Goal: Information Seeking & Learning: Check status

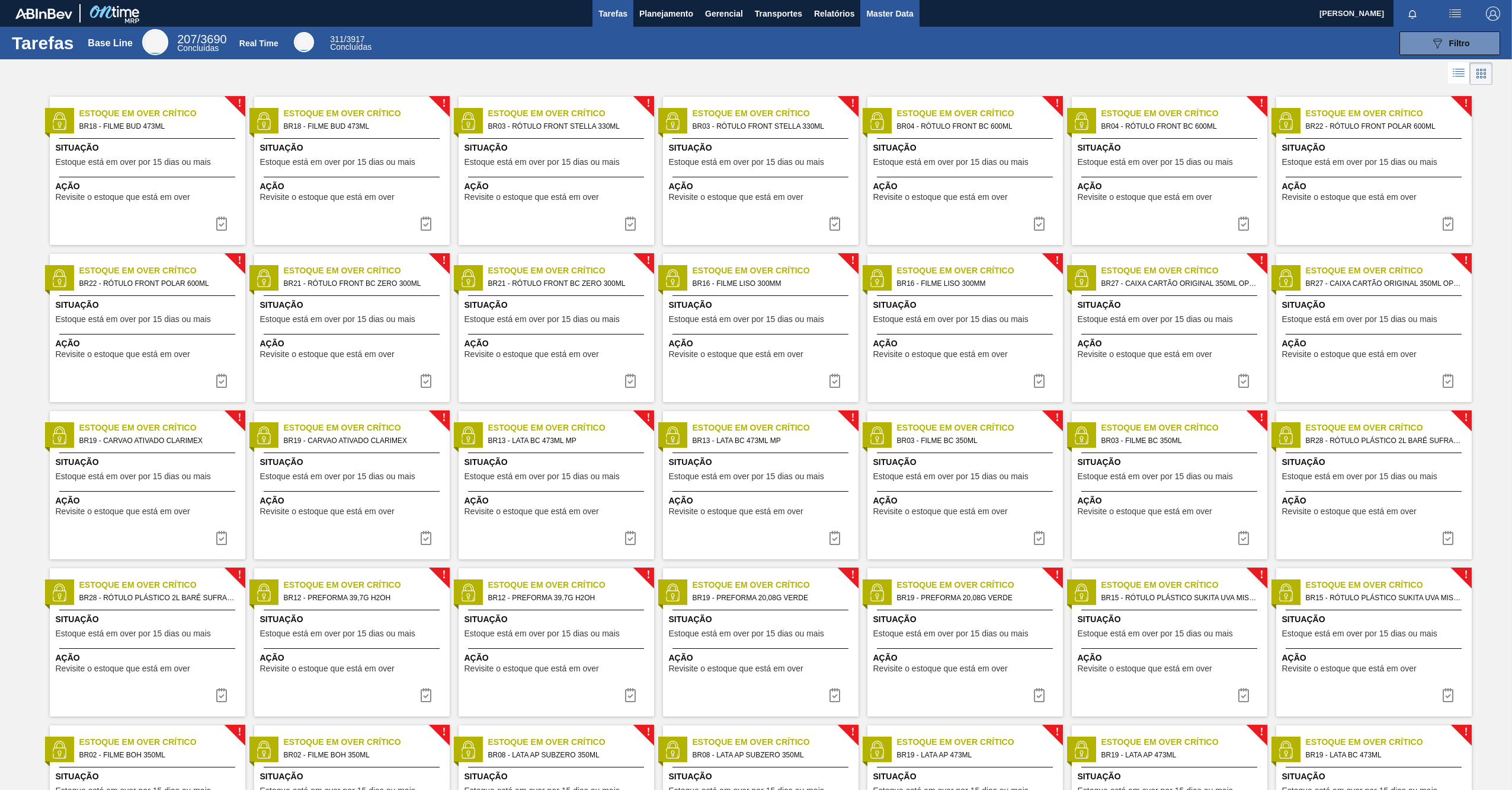
click at [887, 19] on span "Master Data" at bounding box center [890, 13] width 47 height 14
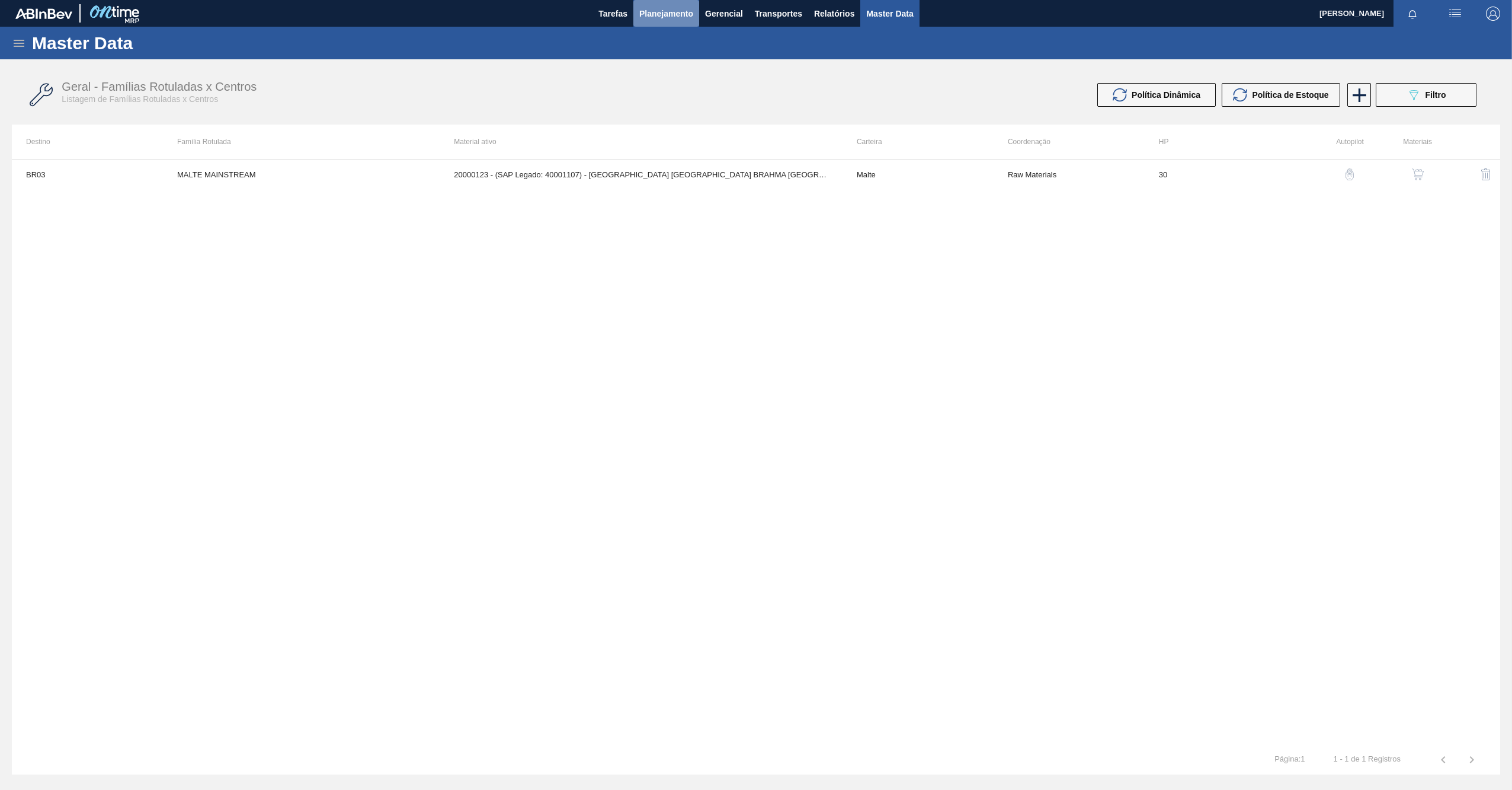
click at [690, 22] on button "Planejamento" at bounding box center [666, 13] width 66 height 27
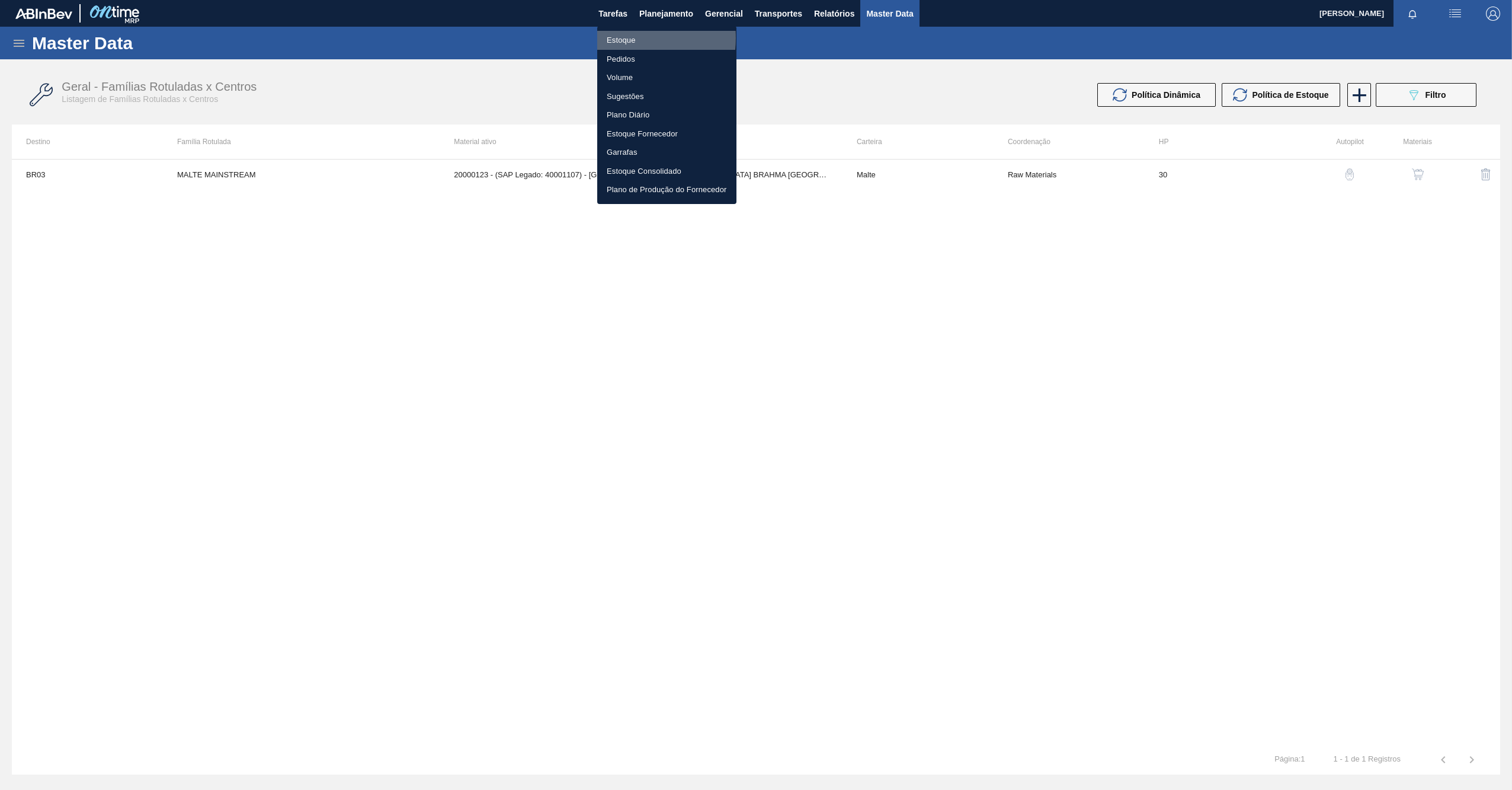
click at [617, 38] on li "Estoque" at bounding box center [666, 40] width 140 height 19
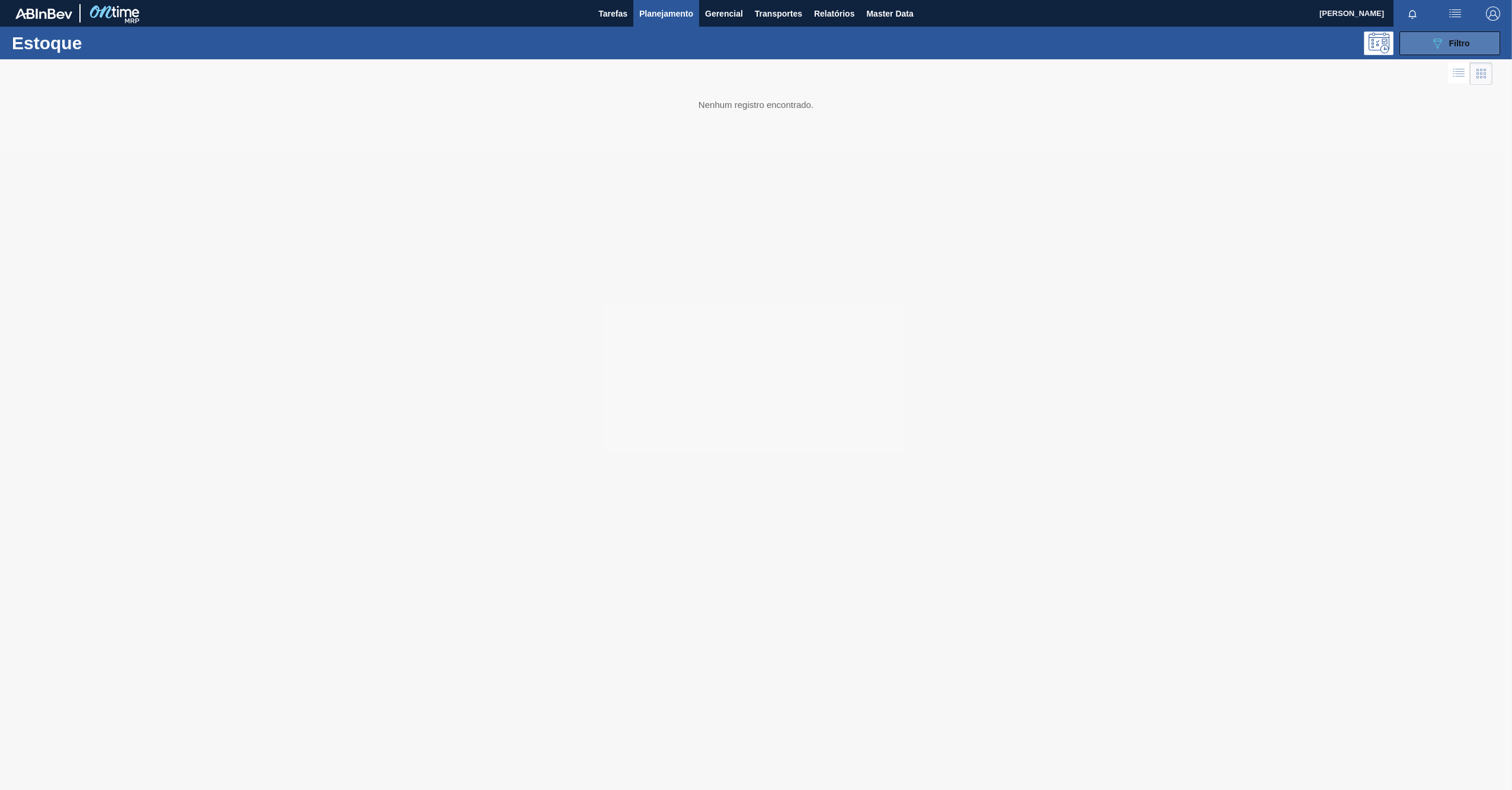
click at [1440, 50] on icon "089F7B8B-B2A5-4AFE-B5C0-19BA573D28AC" at bounding box center [1437, 43] width 14 height 14
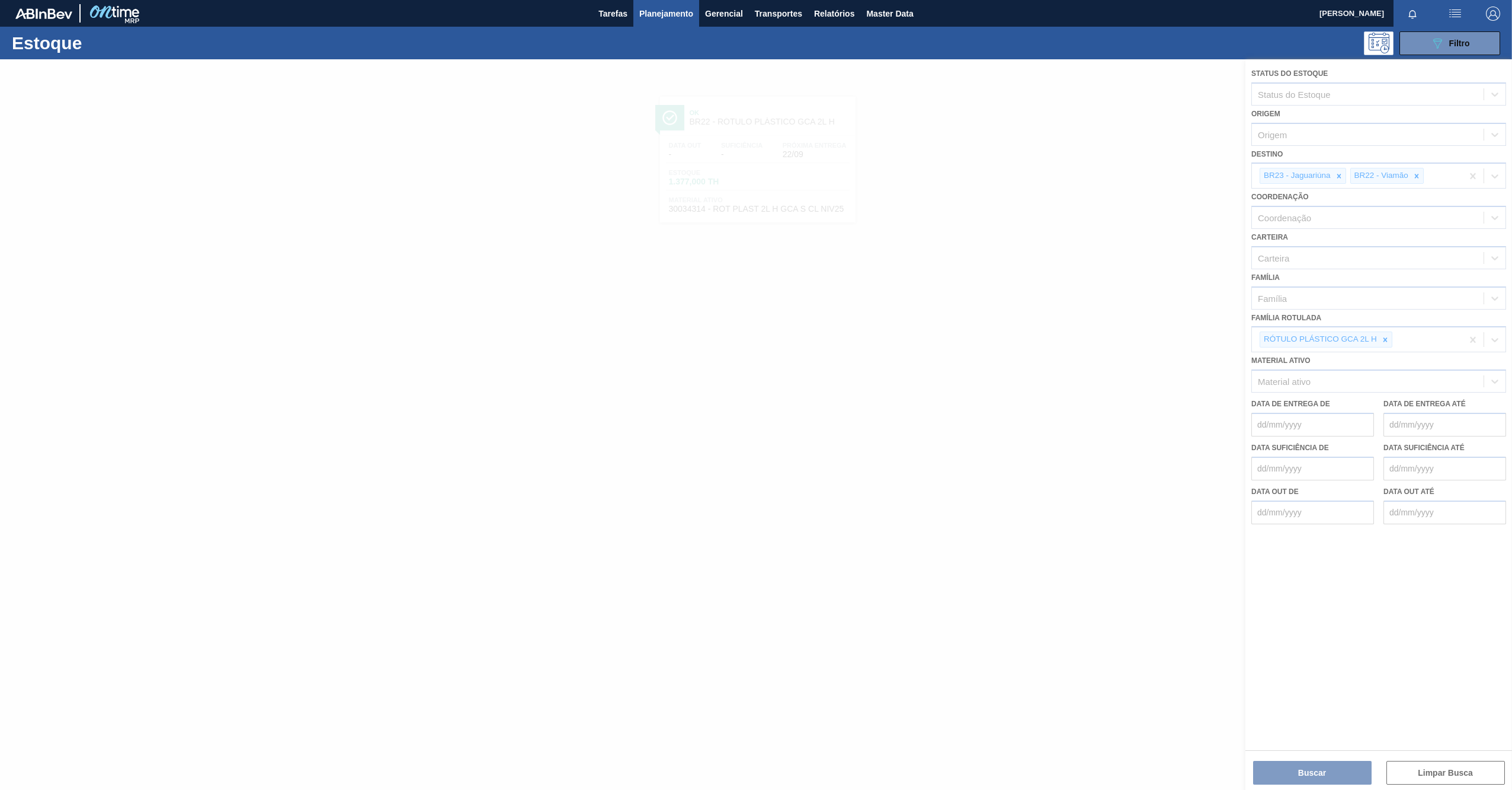
click at [1413, 178] on div at bounding box center [756, 424] width 1512 height 730
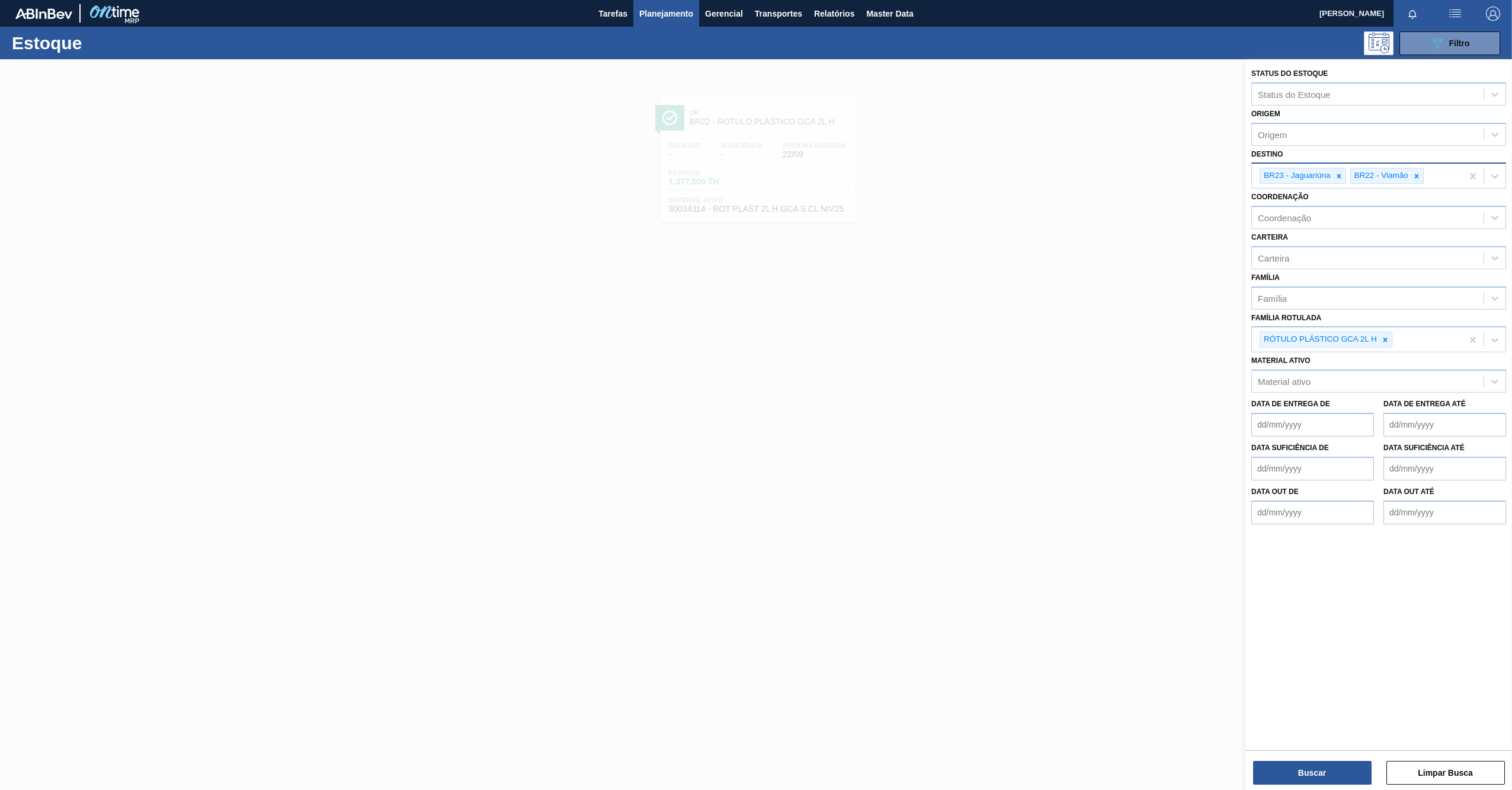
click at [1414, 178] on icon at bounding box center [1416, 175] width 8 height 8
click at [1342, 177] on icon at bounding box center [1339, 175] width 8 height 8
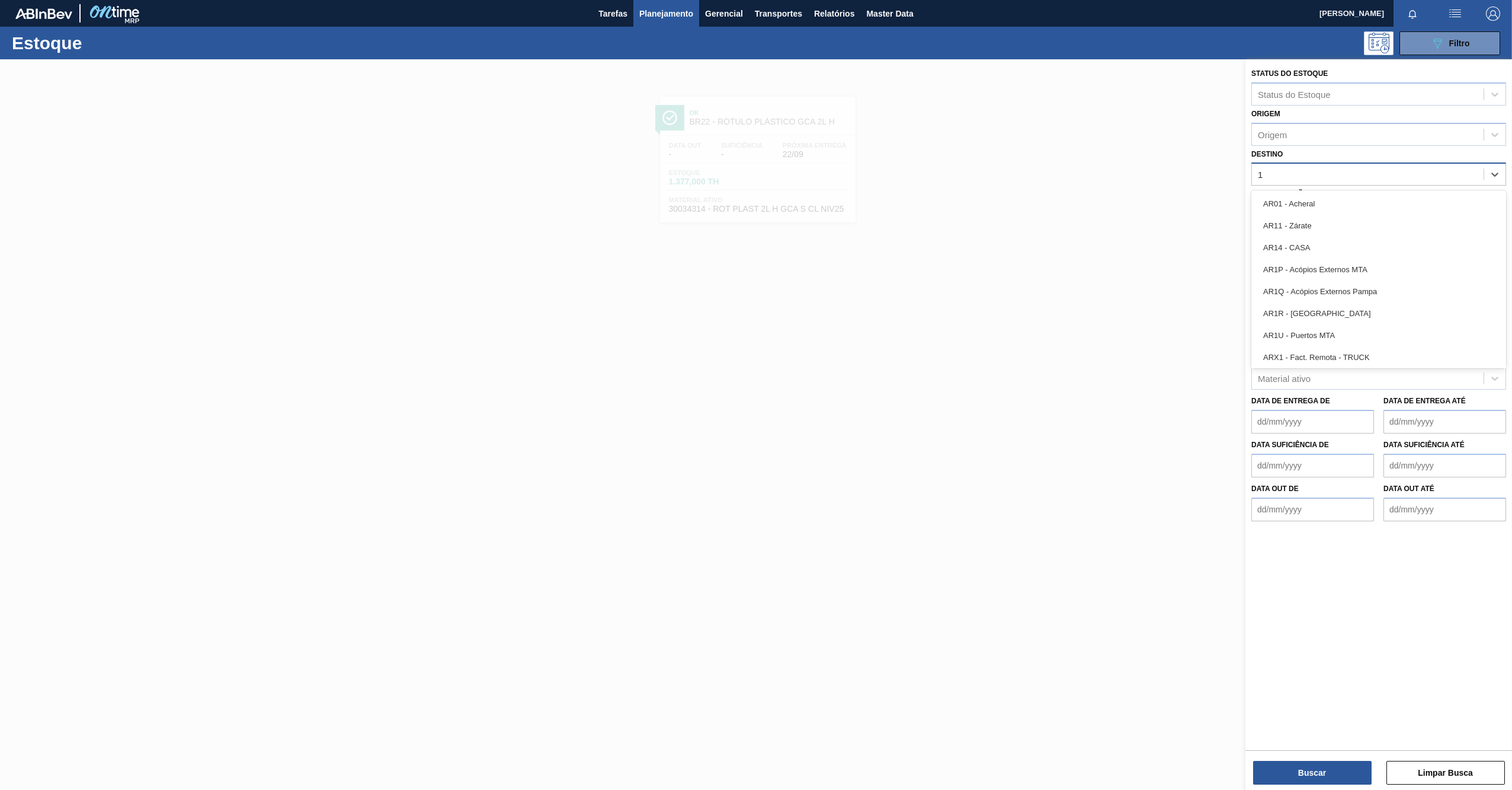
type input "19"
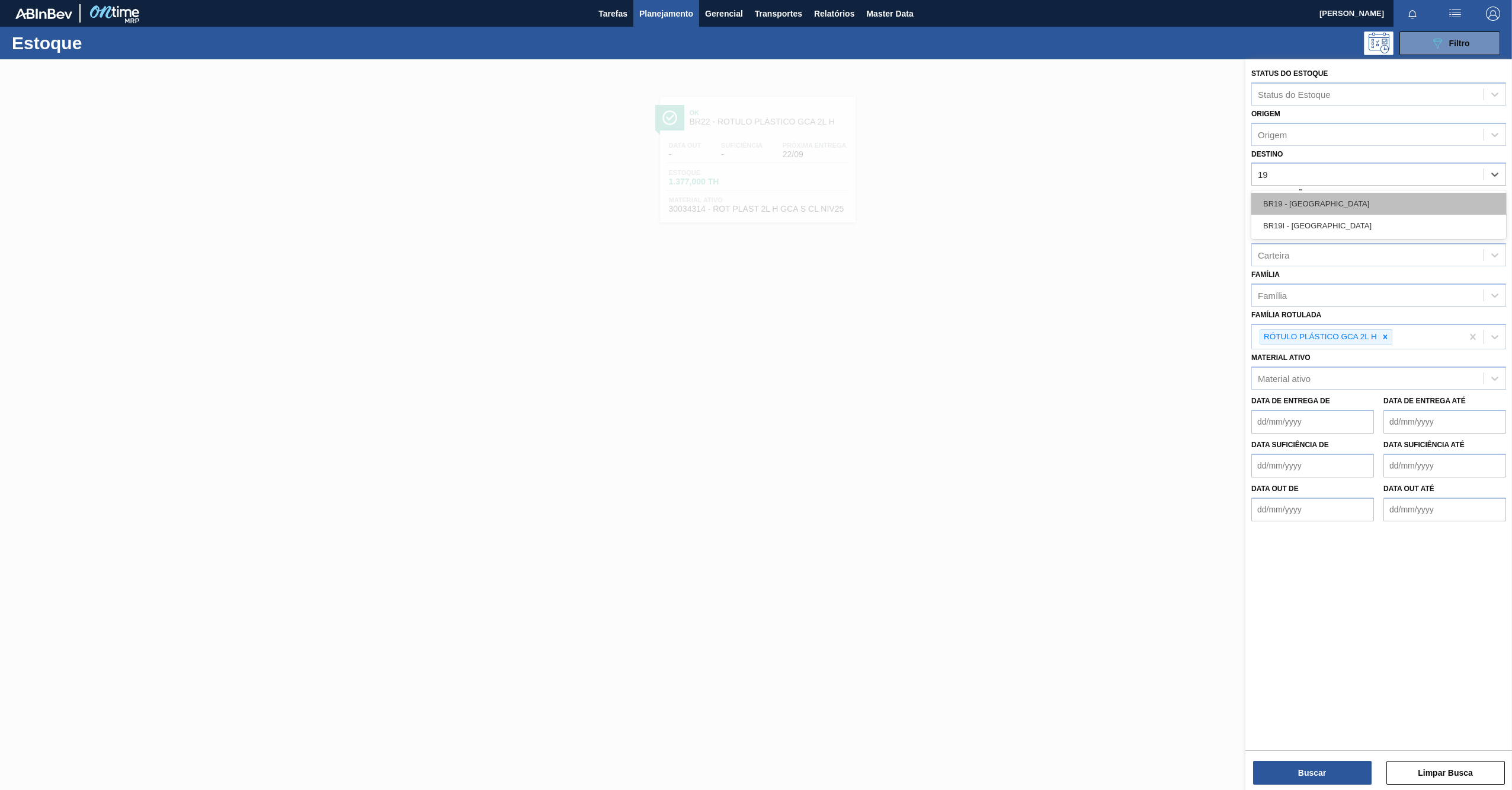
click at [1316, 207] on div "BR19 - [GEOGRAPHIC_DATA]" at bounding box center [1378, 203] width 254 height 22
click at [1389, 335] on icon at bounding box center [1385, 339] width 8 height 8
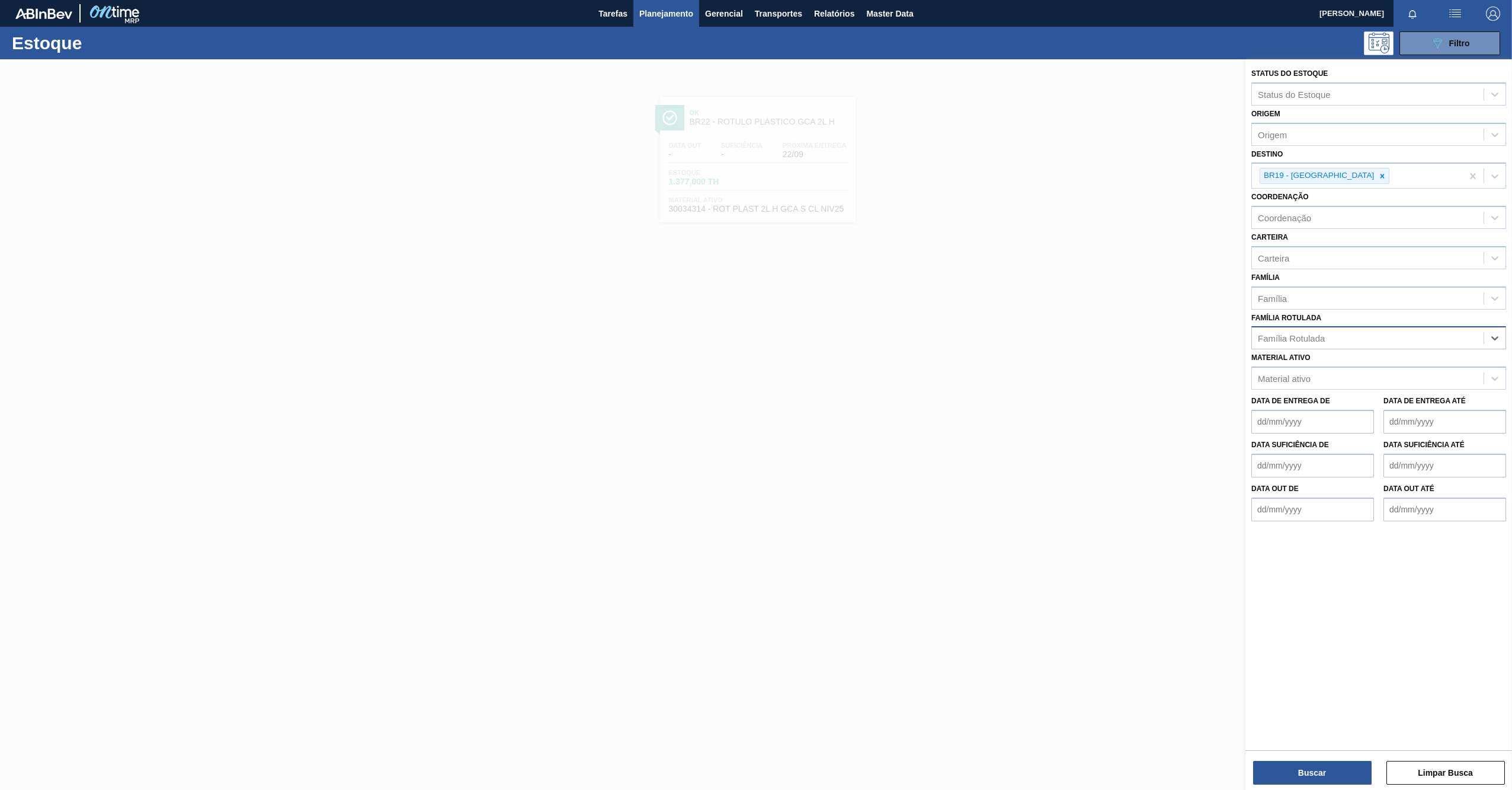
paste Rotulada "RÓTULO PLÁSTICO PC ZERO 600ML H"
type Rotulada "RÓTULO PLÁSTICO PC ZERO 600ML H"
click at [1330, 369] on div "RÓTULO PLÁSTICO PC ZERO 600ML H" at bounding box center [1378, 367] width 254 height 22
click at [1305, 783] on button "Buscar" at bounding box center [1312, 773] width 119 height 24
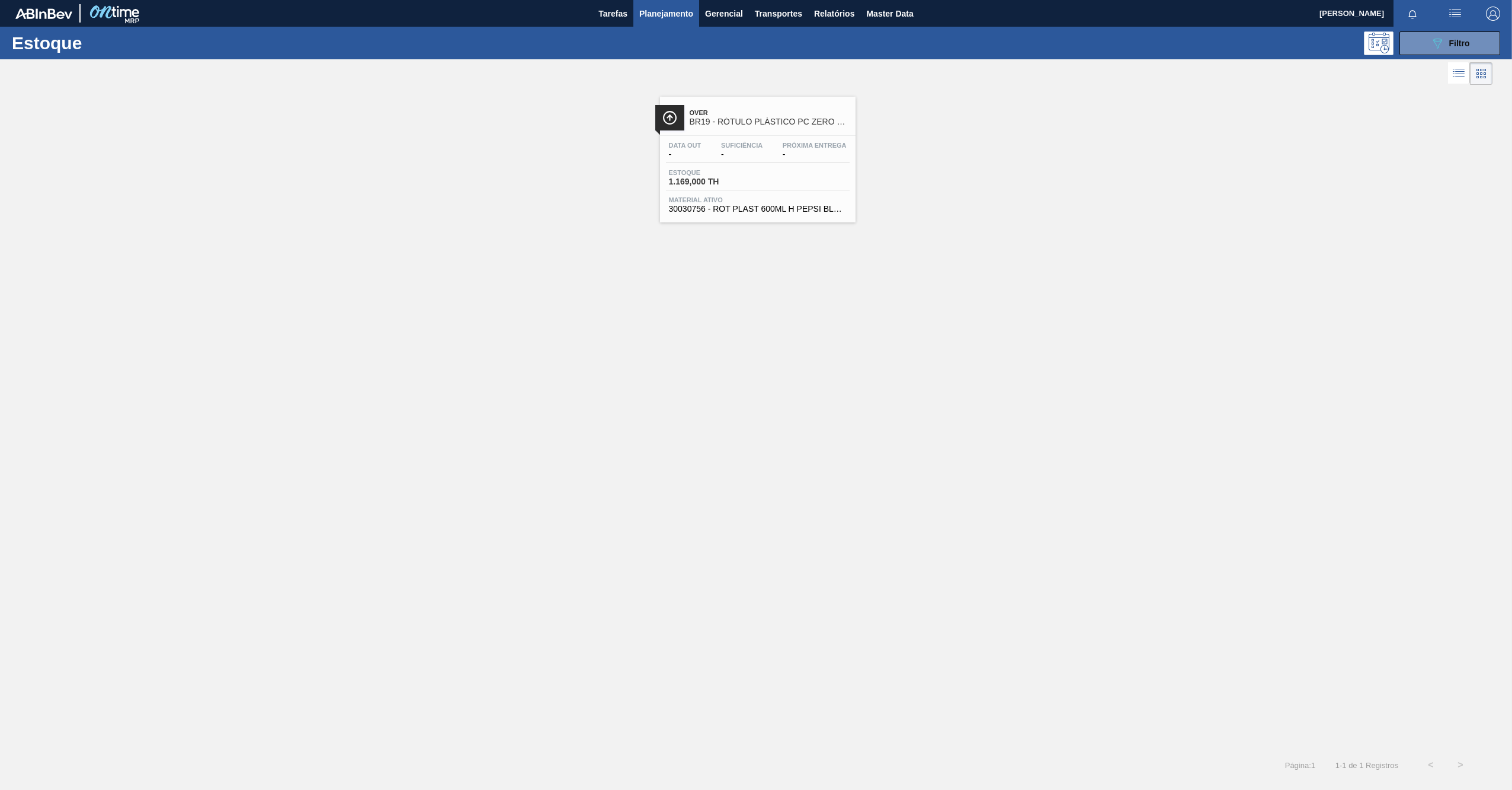
click at [771, 116] on div "Over BR19 - RÓTULO PLÁSTICO PC ZERO 600ML H" at bounding box center [769, 118] width 160 height 27
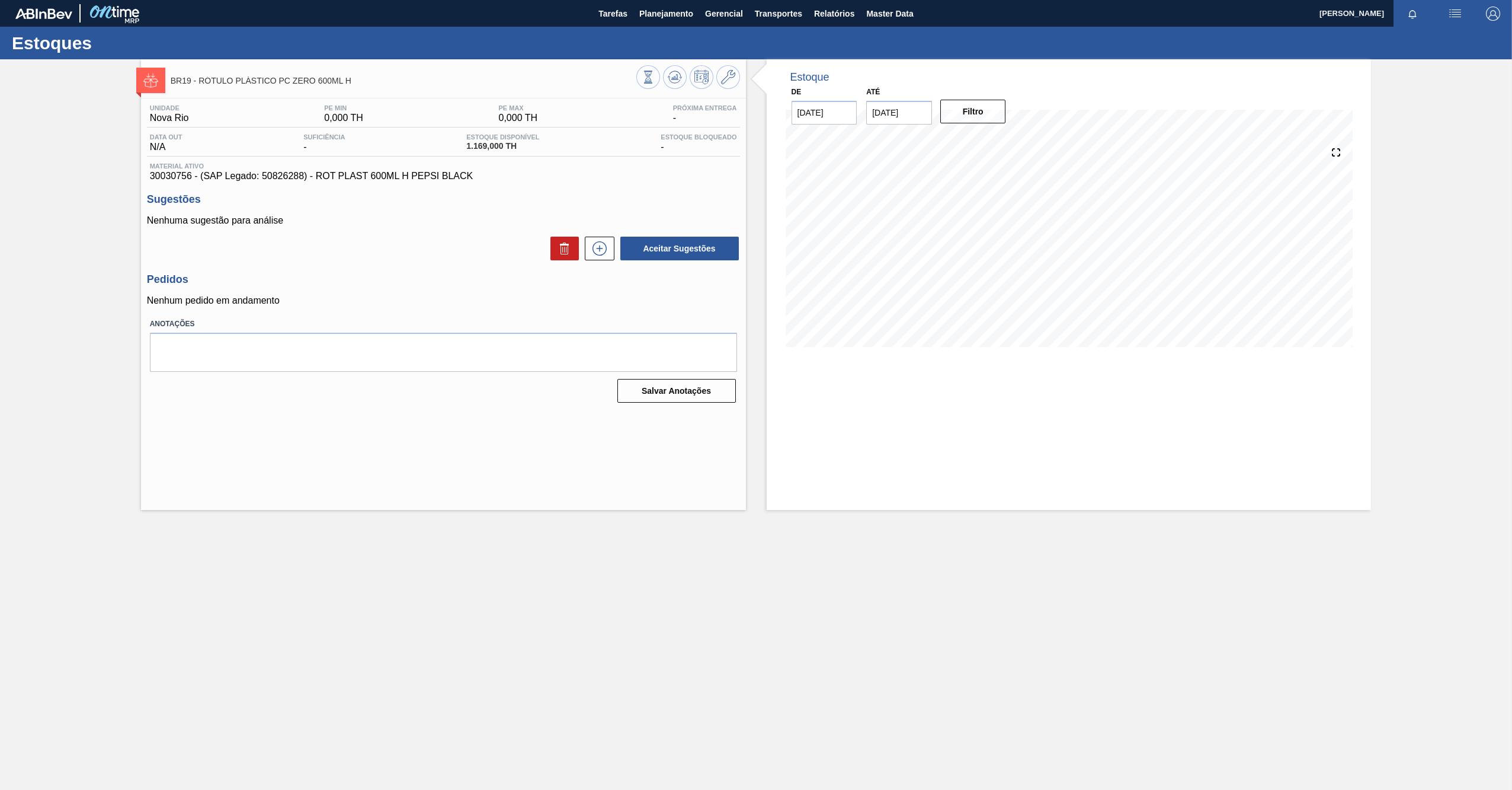
click at [187, 172] on span "30030756 - (SAP Legado: 50826288) - ROT PLAST 600ML H PEPSI BLACK" at bounding box center [443, 176] width 587 height 10
click at [187, 172] on span "30030756 - (SAP Legado: 50826288) - ROT PLAST 600ML H PEPSI BLACK" at bounding box center [443, 176] width 587 height 10
copy span "30030756"
click at [728, 81] on icon at bounding box center [728, 77] width 14 height 14
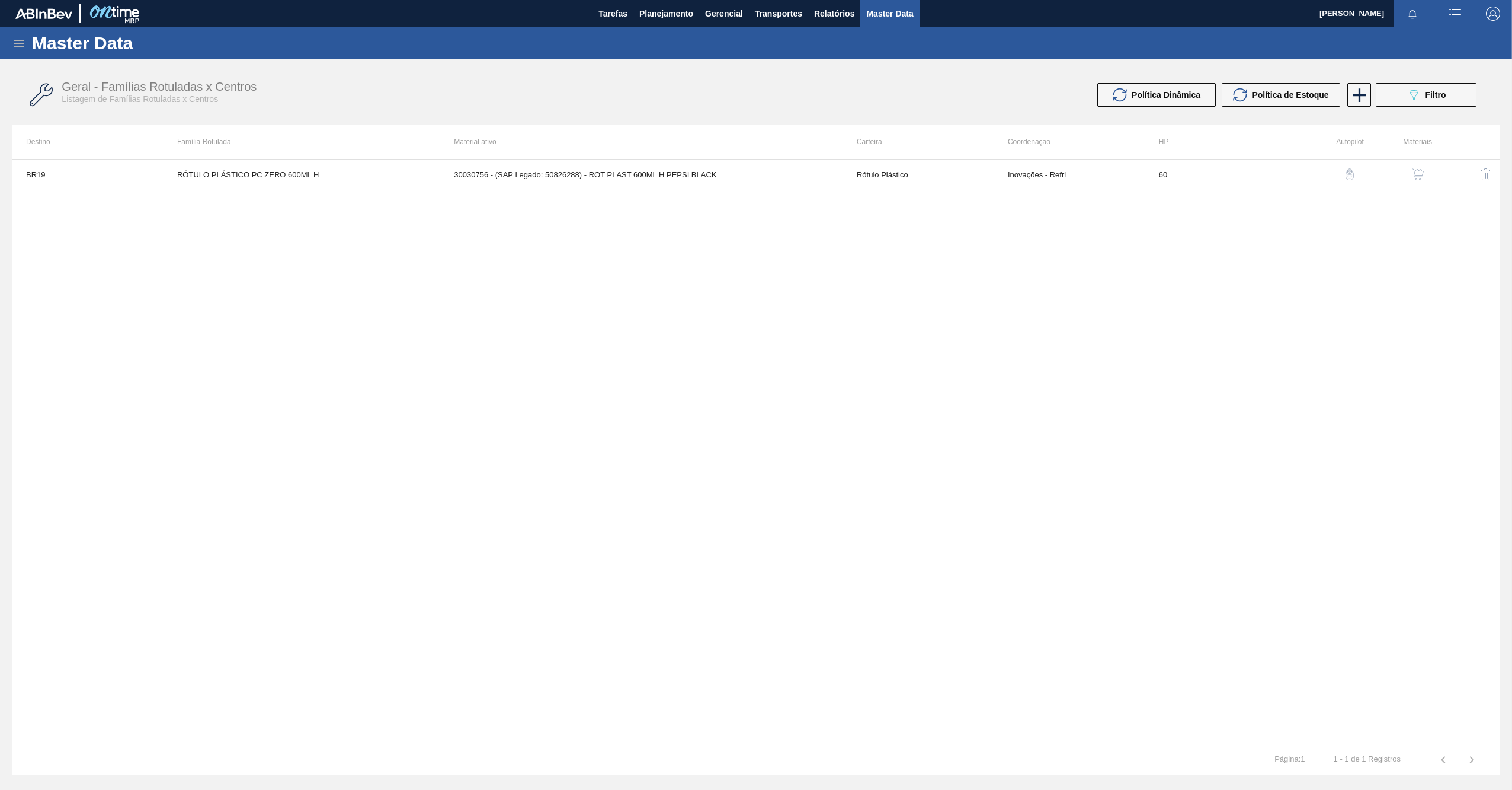
click at [1416, 173] on img "button" at bounding box center [1418, 174] width 12 height 12
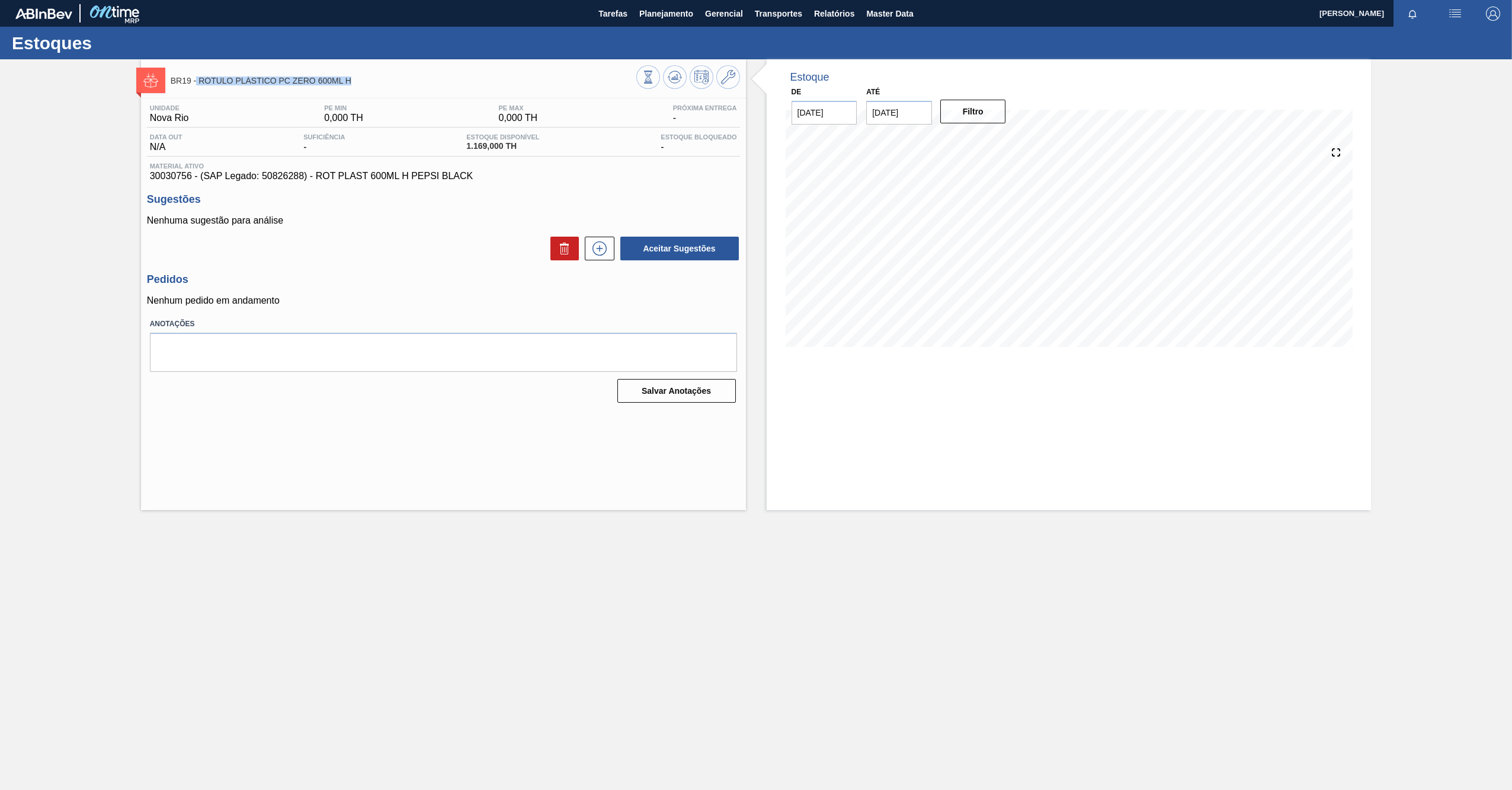
drag, startPoint x: 365, startPoint y: 79, endPoint x: 197, endPoint y: 80, distance: 168.0
click at [197, 80] on span "BR19 - RÓTULO PLÁSTICO PC ZERO 600ML H" at bounding box center [404, 81] width 466 height 9
drag, startPoint x: 197, startPoint y: 80, endPoint x: 331, endPoint y: 65, distance: 134.8
click at [329, 65] on div "BR19 - RÓTULO PLÁSTICO PC ZERO 600ML H" at bounding box center [443, 75] width 605 height 33
click at [363, 76] on span "BR19 - RÓTULO PLÁSTICO PC ZERO 600ML H" at bounding box center [404, 81] width 466 height 9
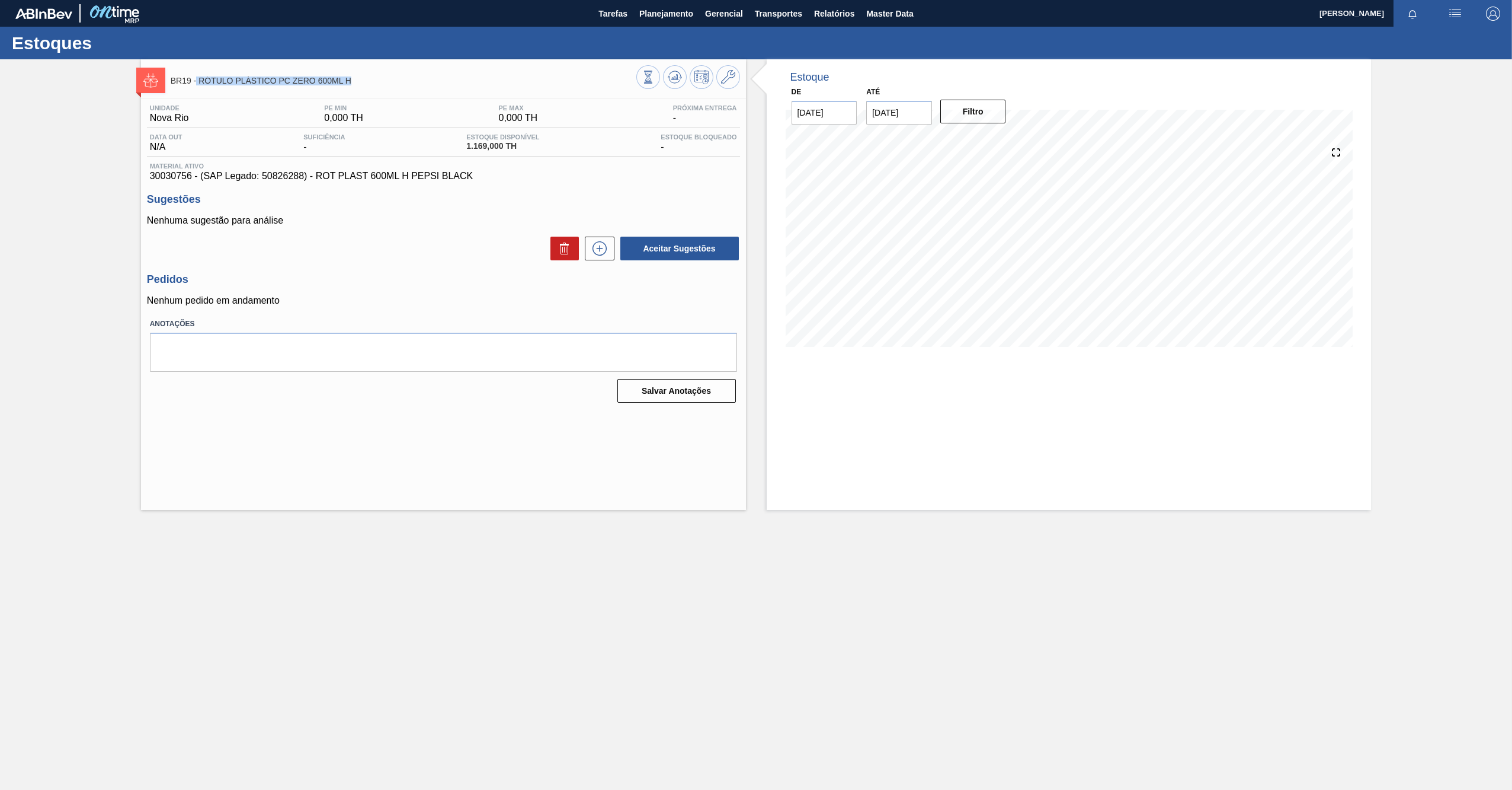
click at [358, 81] on span "BR19 - RÓTULO PLÁSTICO PC ZERO 600ML H" at bounding box center [404, 81] width 466 height 9
drag, startPoint x: 355, startPoint y: 82, endPoint x: 200, endPoint y: 81, distance: 155.0
click at [200, 81] on span "BR19 - RÓTULO PLÁSTICO PC ZERO 600ML H" at bounding box center [404, 81] width 466 height 9
copy span "RÓTULO PLÁSTICO PC ZERO 600ML H"
click at [174, 171] on span "30030756 - (SAP Legado: 50826288) - ROT PLAST 600ML H PEPSI BLACK" at bounding box center [443, 176] width 587 height 10
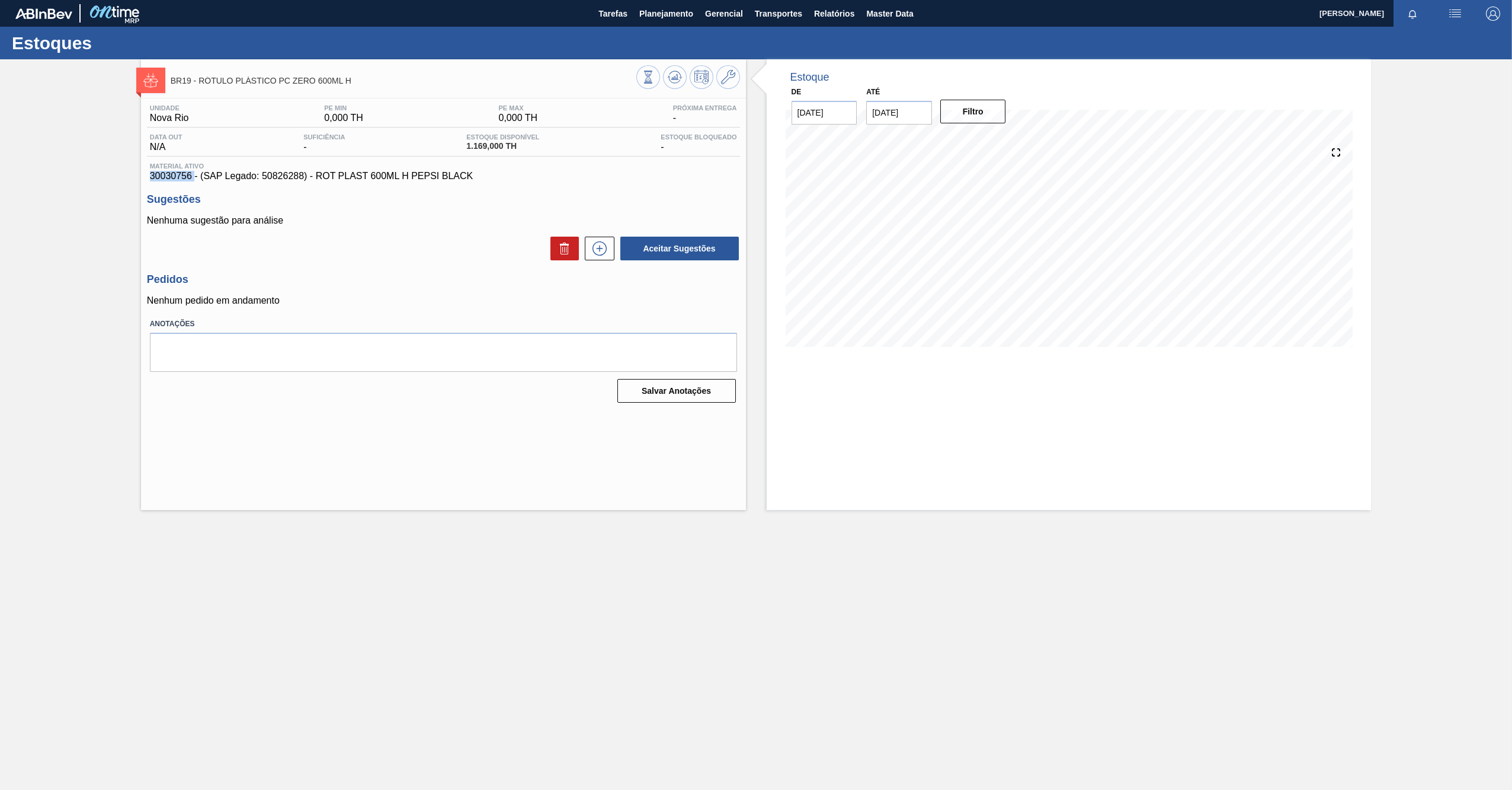
click at [174, 171] on span "30030756 - (SAP Legado: 50826288) - ROT PLAST 600ML H PEPSI BLACK" at bounding box center [443, 176] width 587 height 10
copy span "30030756"
click at [341, 260] on div "Aceitar Sugestões" at bounding box center [443, 248] width 593 height 26
click at [732, 82] on icon at bounding box center [728, 77] width 14 height 14
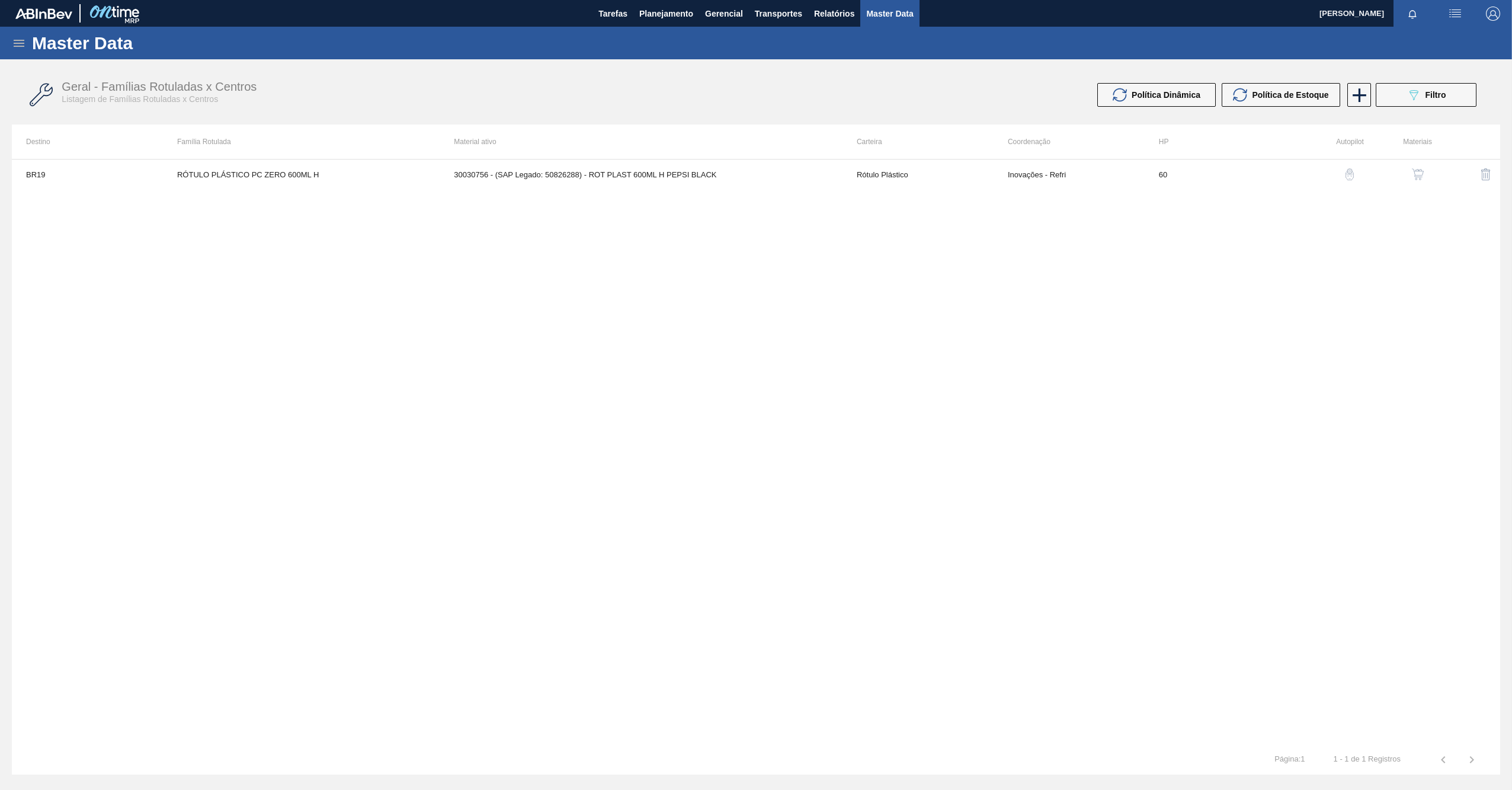
click at [1417, 174] on img "button" at bounding box center [1418, 174] width 12 height 12
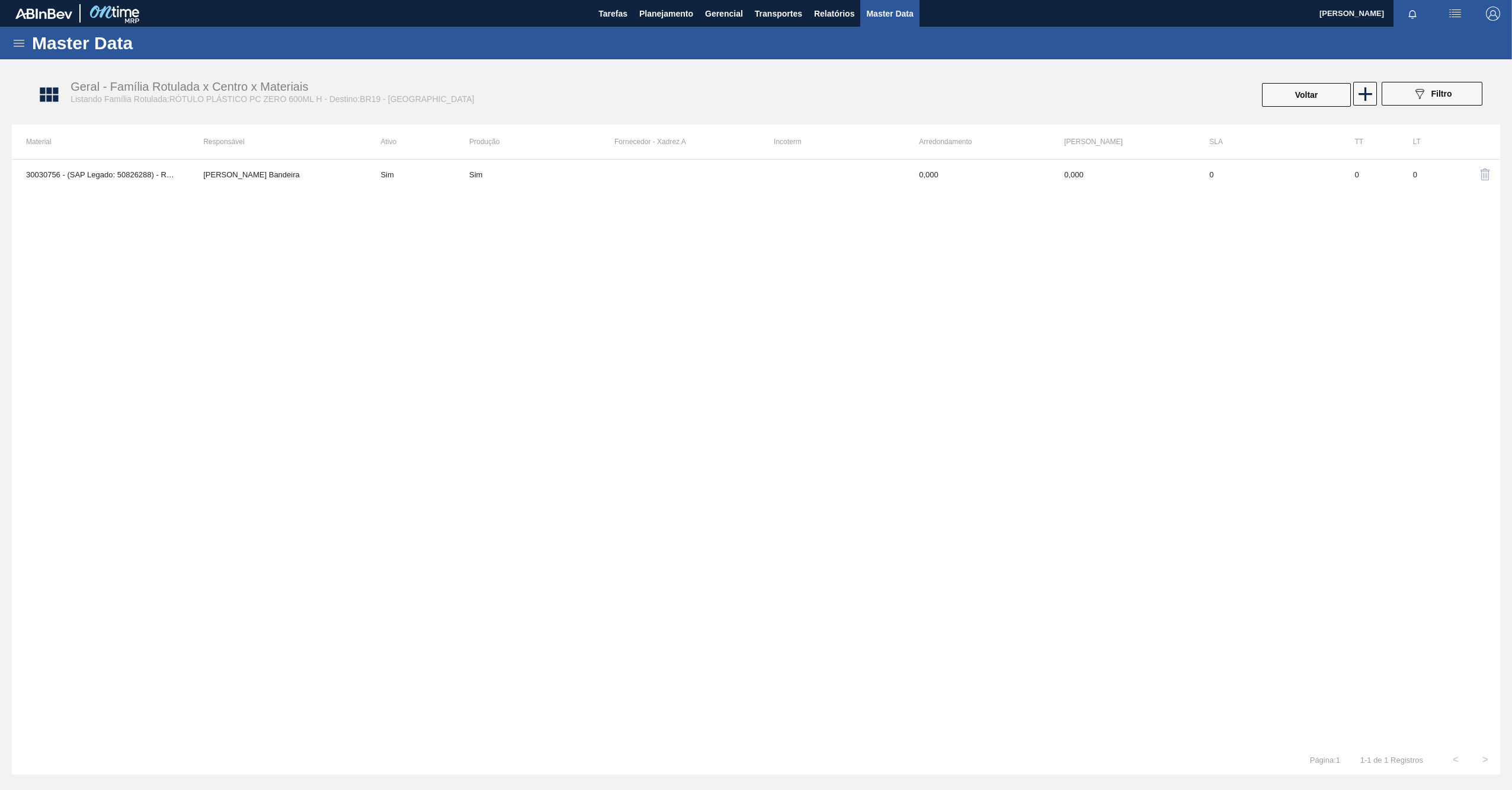
drag, startPoint x: 509, startPoint y: 249, endPoint x: 479, endPoint y: 247, distance: 30.1
click at [509, 249] on div "30030756 - (SAP Legado: 50826288) - ROT PLAST 600ML H PEPSI BLACK Leticia Marqu…" at bounding box center [756, 452] width 1488 height 585
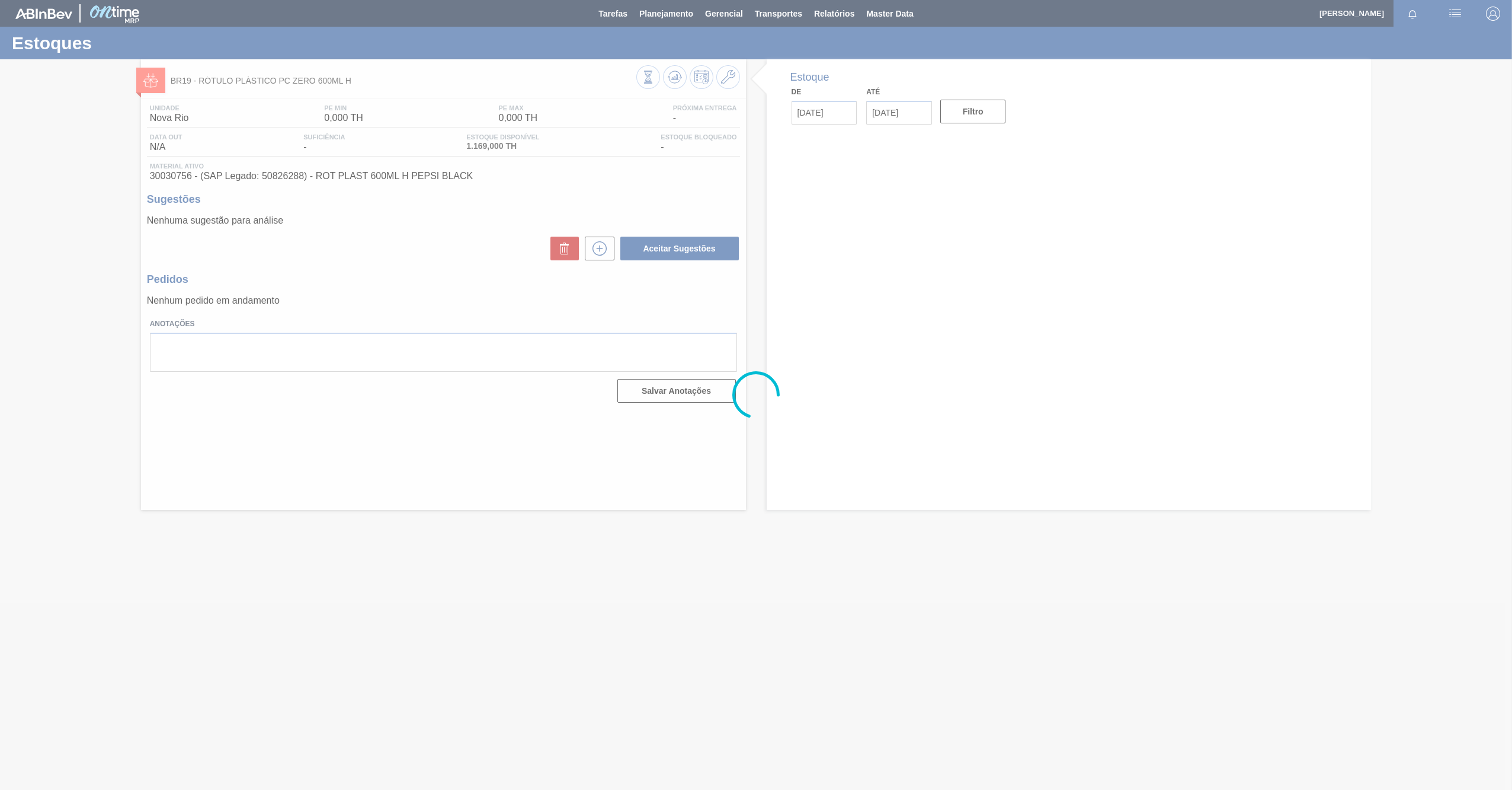
drag, startPoint x: 369, startPoint y: 78, endPoint x: 199, endPoint y: 87, distance: 170.2
click at [199, 87] on div at bounding box center [756, 395] width 1512 height 790
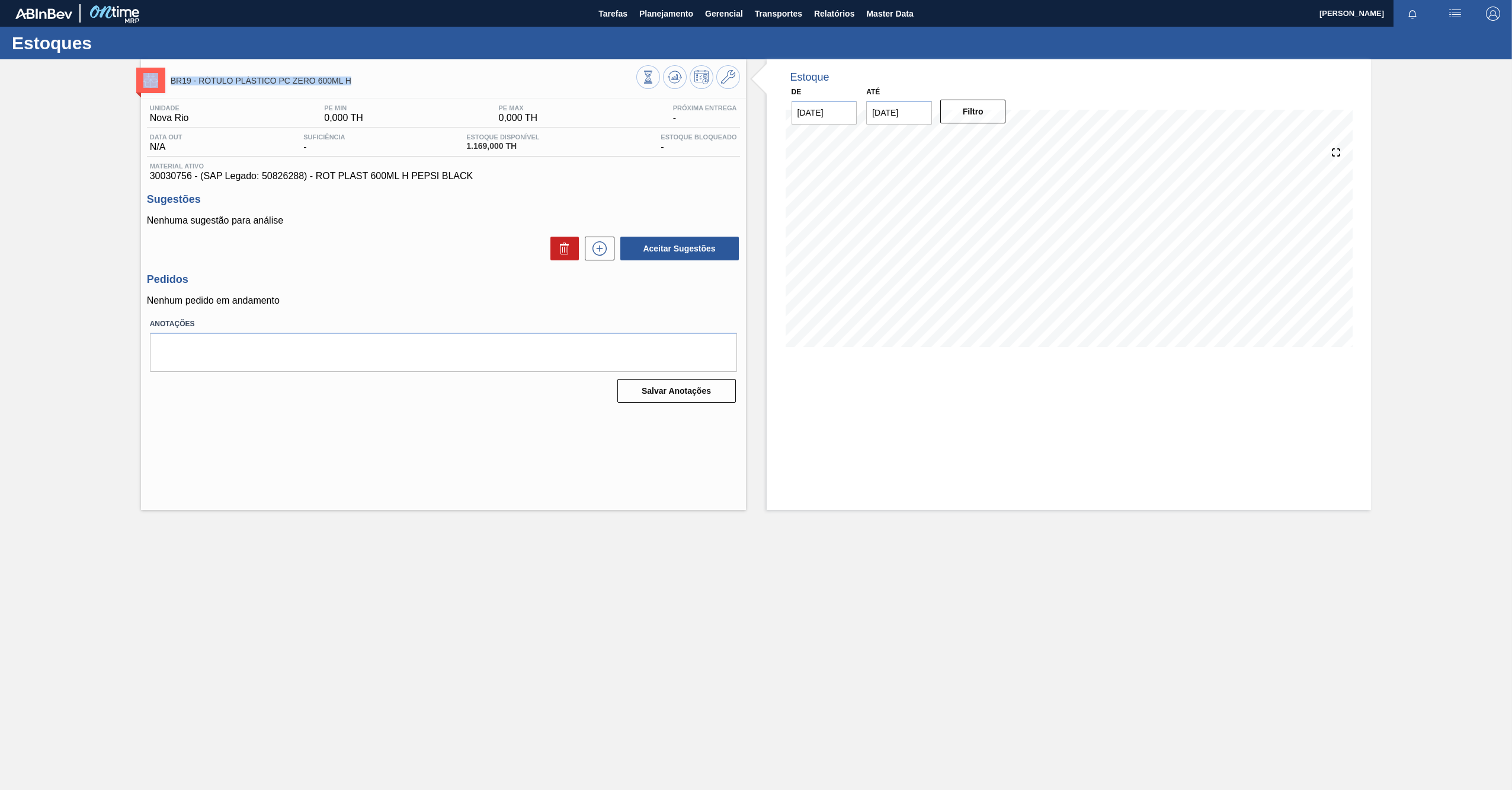
drag, startPoint x: 381, startPoint y: 88, endPoint x: 159, endPoint y: 82, distance: 222.1
click at [159, 82] on div "BR19 - RÓTULO PLÁSTICO PC ZERO 600ML H" at bounding box center [443, 78] width 605 height 27
copy div "BR19 - RÓTULO PLÁSTICO PC ZERO 600ML H"
click at [702, 308] on div "Unidade Nova Rio PE MIN 0,000 TH PE MAX 0,000 TH Próxima Entrega - Data out N/A…" at bounding box center [443, 252] width 605 height 308
click at [723, 83] on icon at bounding box center [728, 77] width 14 height 14
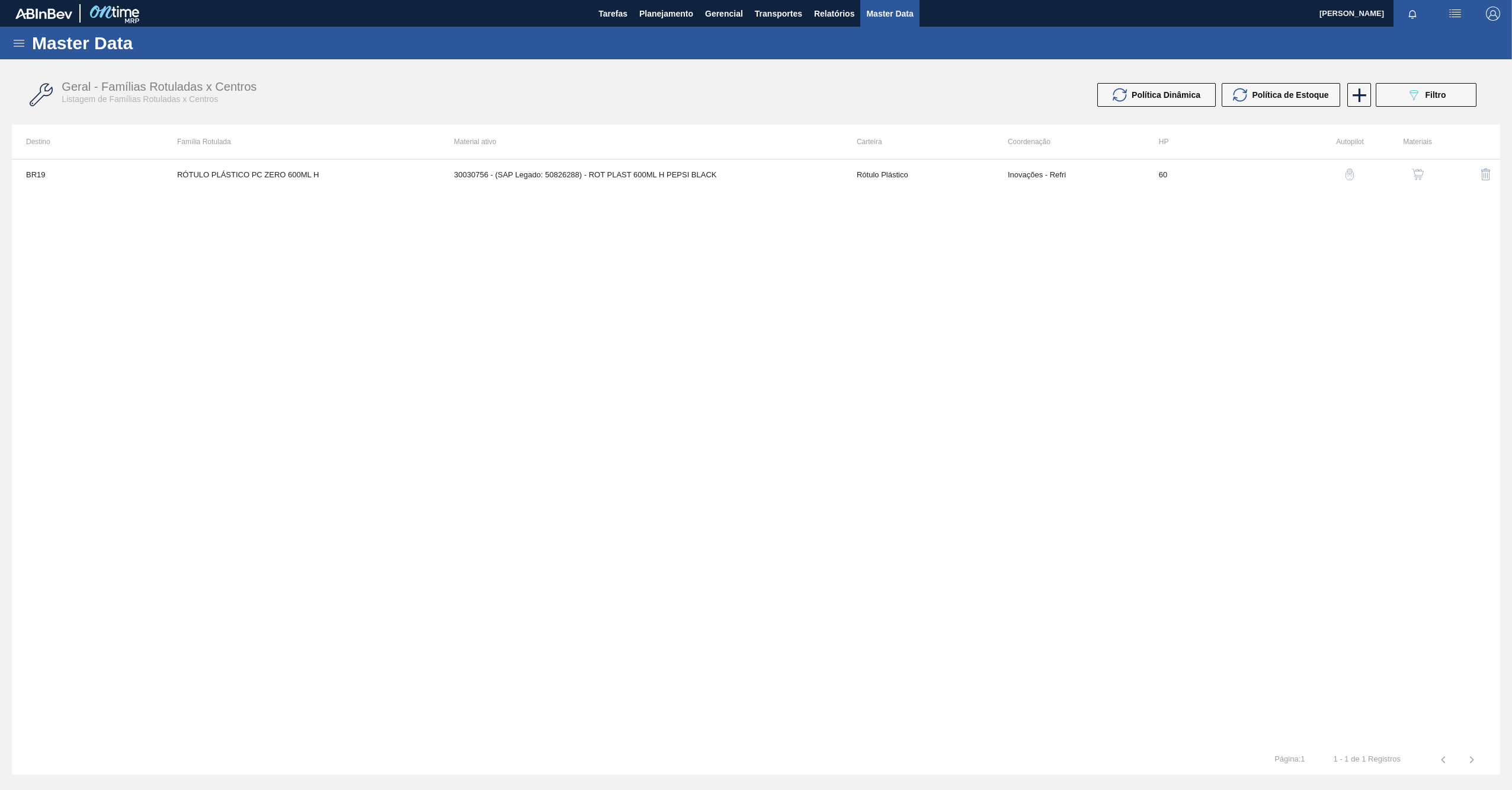
click at [1417, 169] on img "button" at bounding box center [1418, 174] width 12 height 12
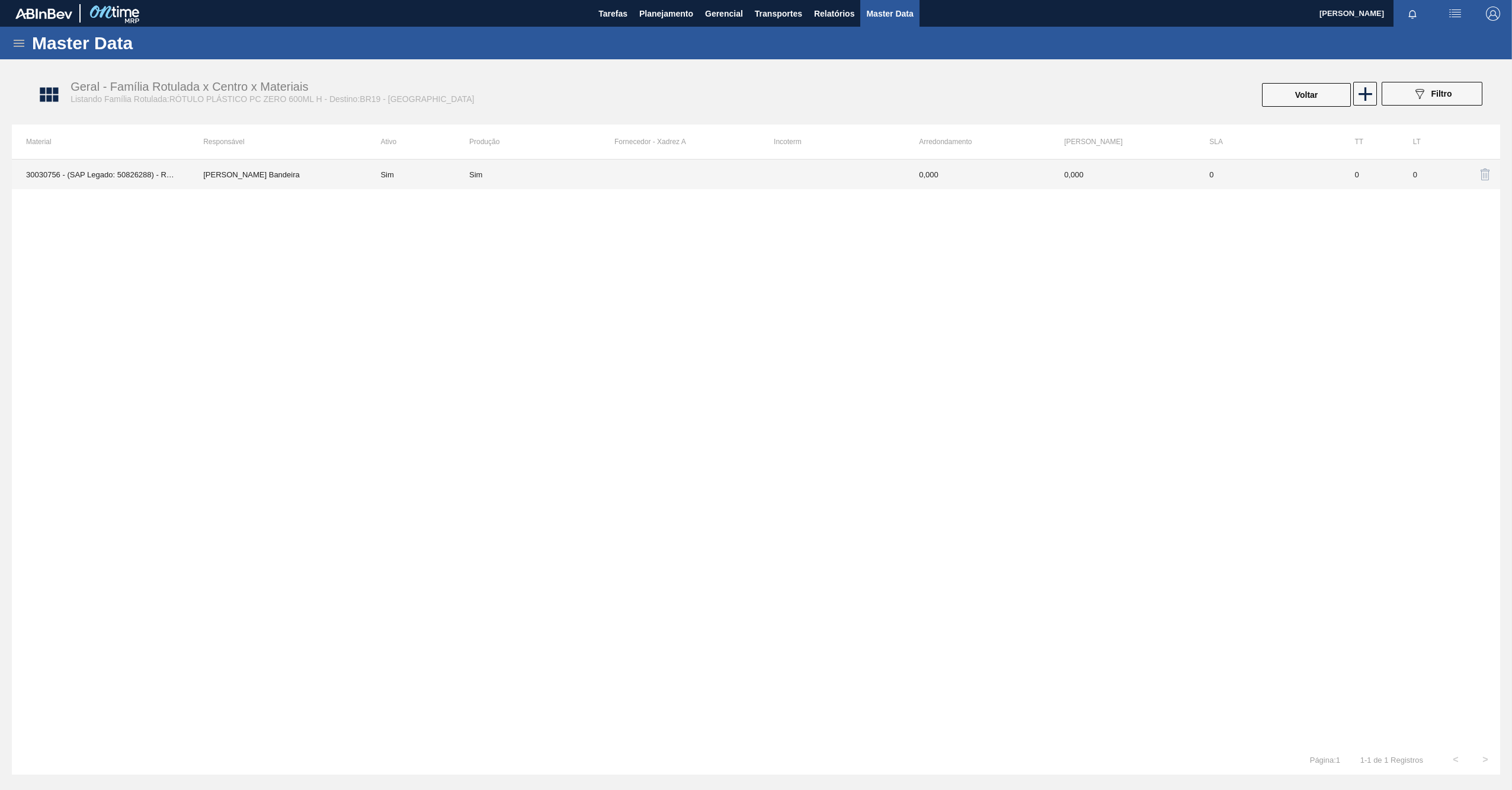
click at [647, 177] on td at bounding box center [687, 175] width 146 height 30
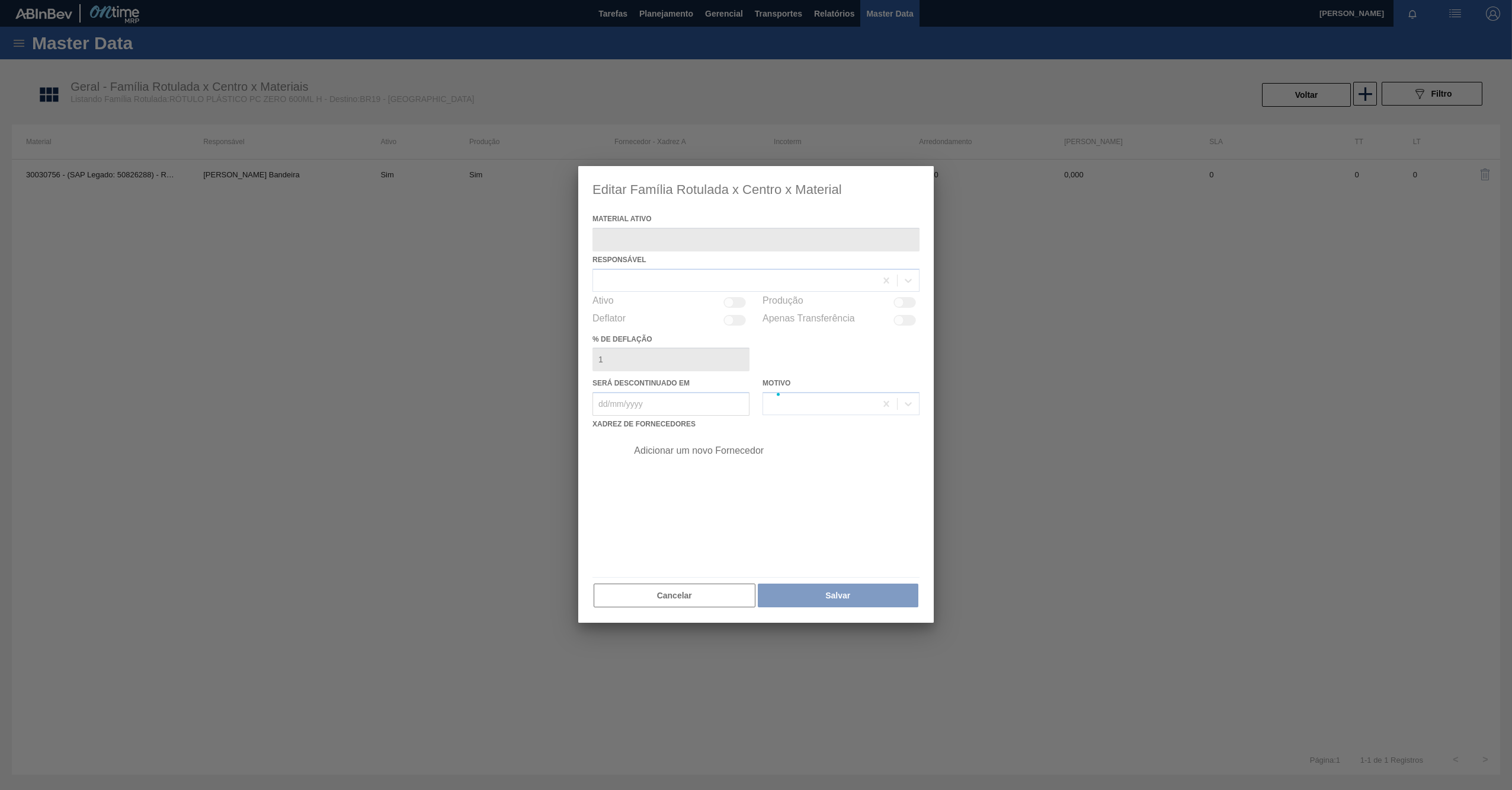
type ativo "30030756 - (SAP Legado: 50826288) - ROT PLAST 600ML H PEPSI BLACK"
checkbox input "true"
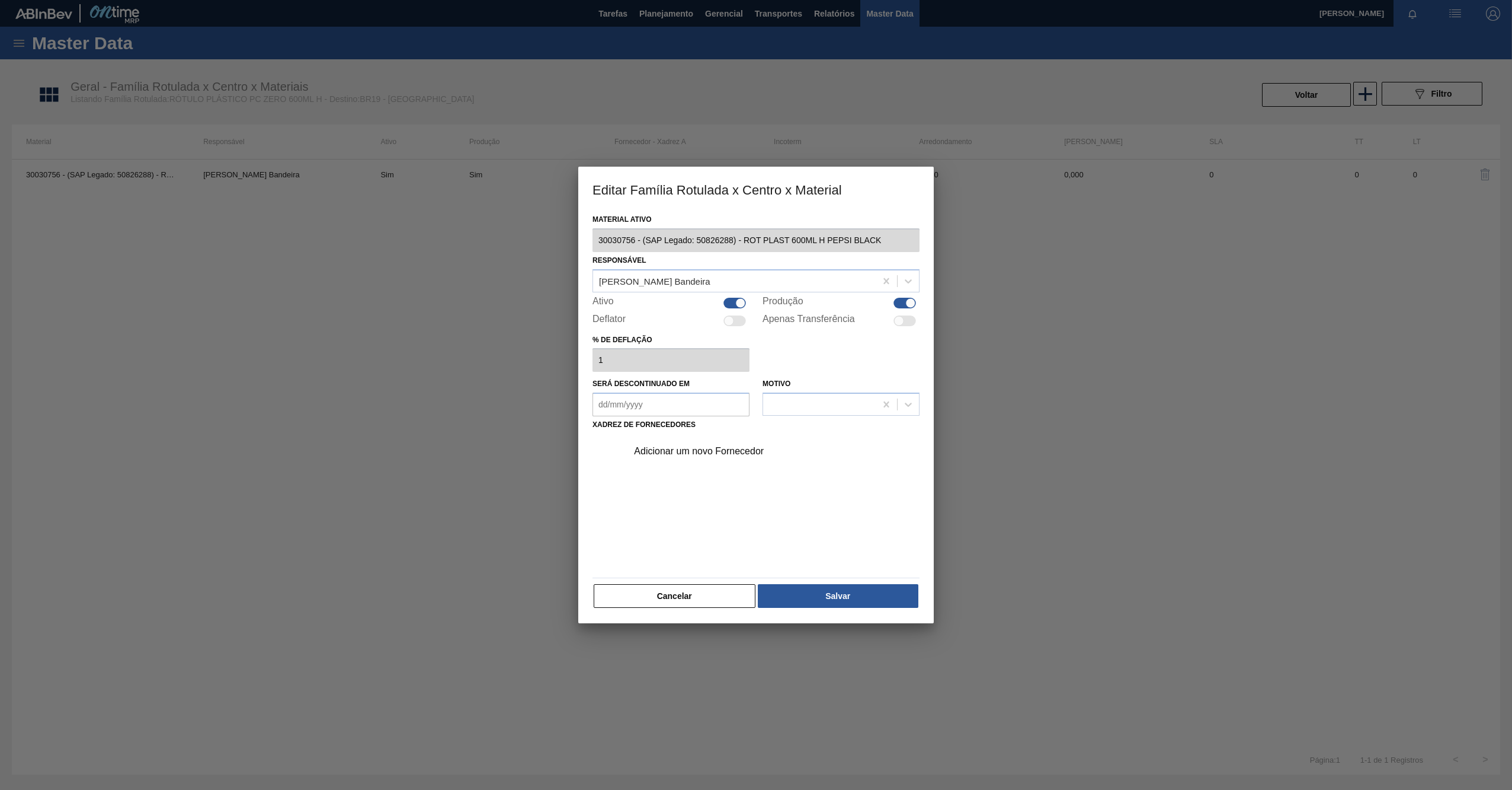
click at [660, 594] on button "Cancelar" at bounding box center [675, 596] width 162 height 24
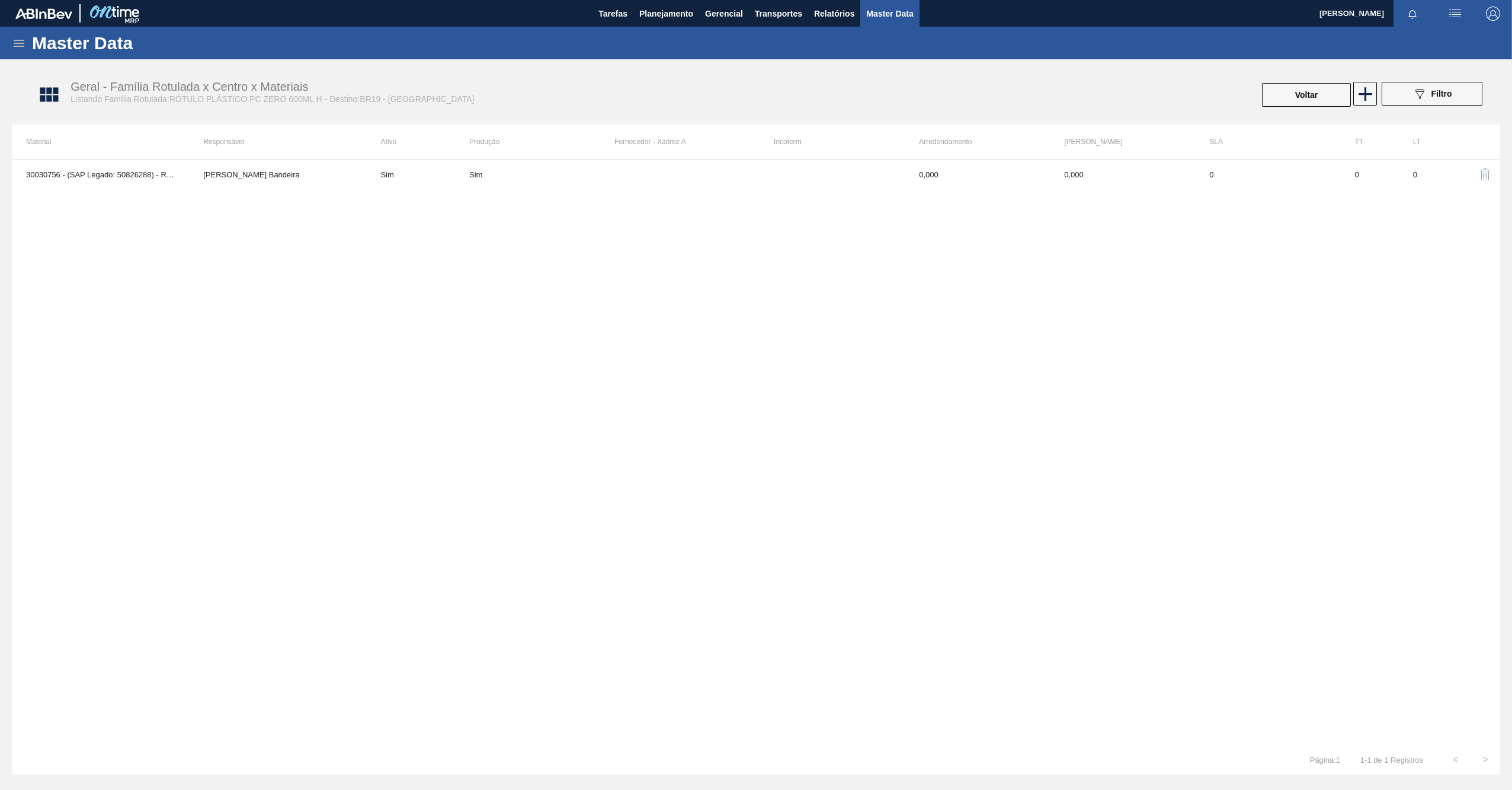
click at [904, 16] on span "Master Data" at bounding box center [890, 13] width 47 height 14
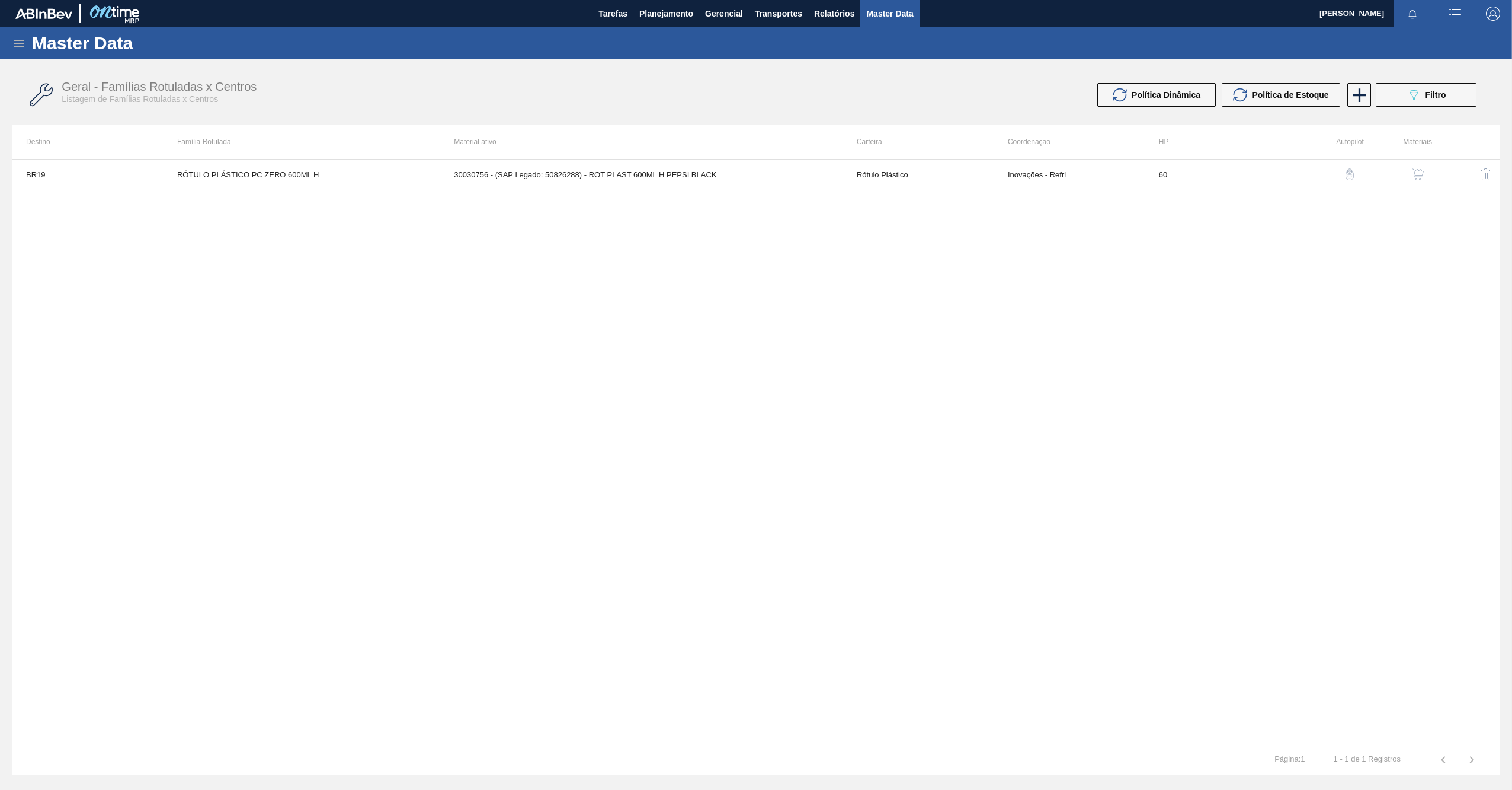
click at [36, 30] on div "Master Data" at bounding box center [756, 43] width 1512 height 33
click at [28, 37] on div "Master Data" at bounding box center [756, 43] width 1512 height 33
click at [25, 44] on icon at bounding box center [19, 43] width 14 height 14
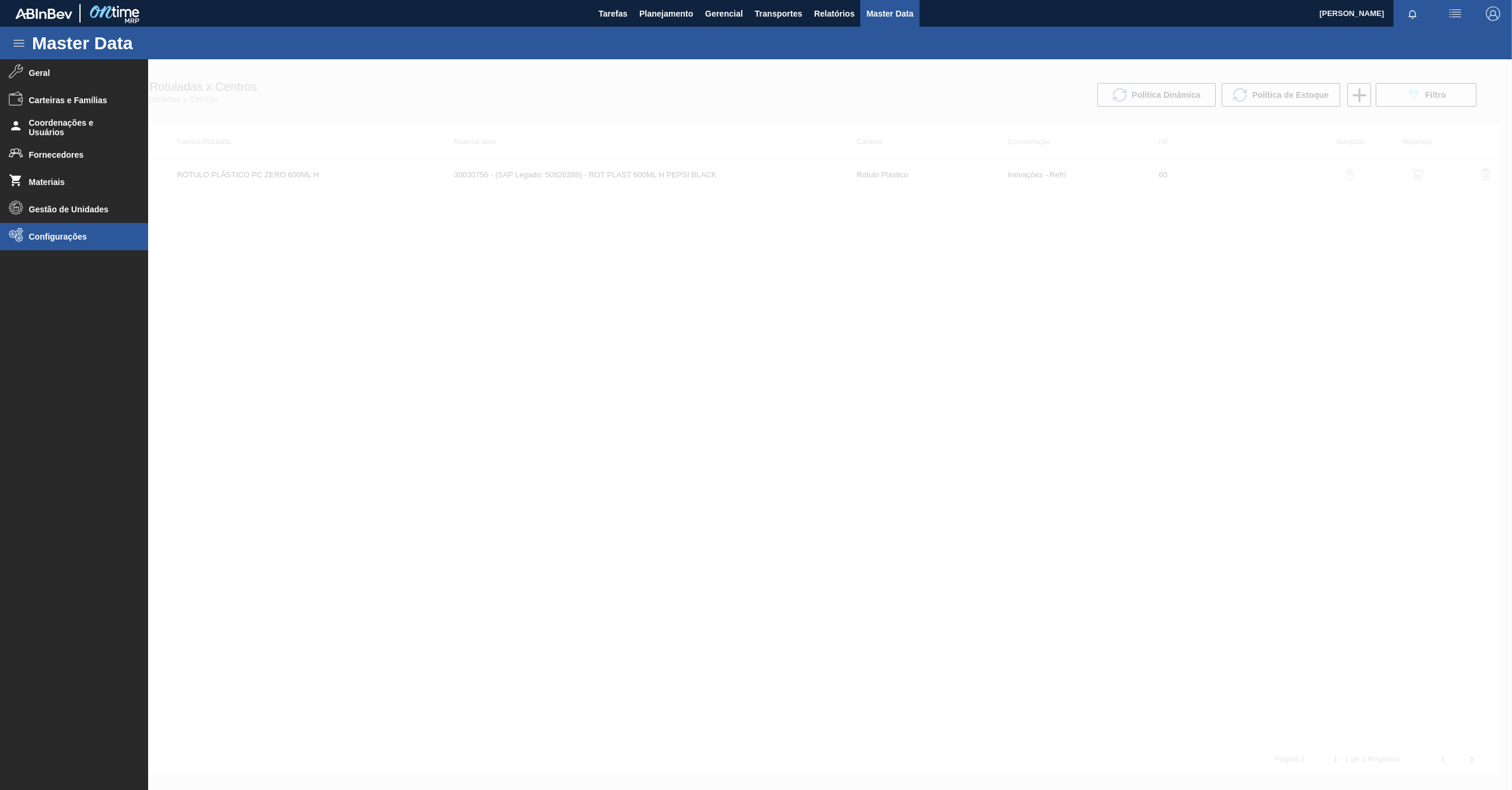
click at [50, 239] on span "Configurações" at bounding box center [78, 236] width 98 height 10
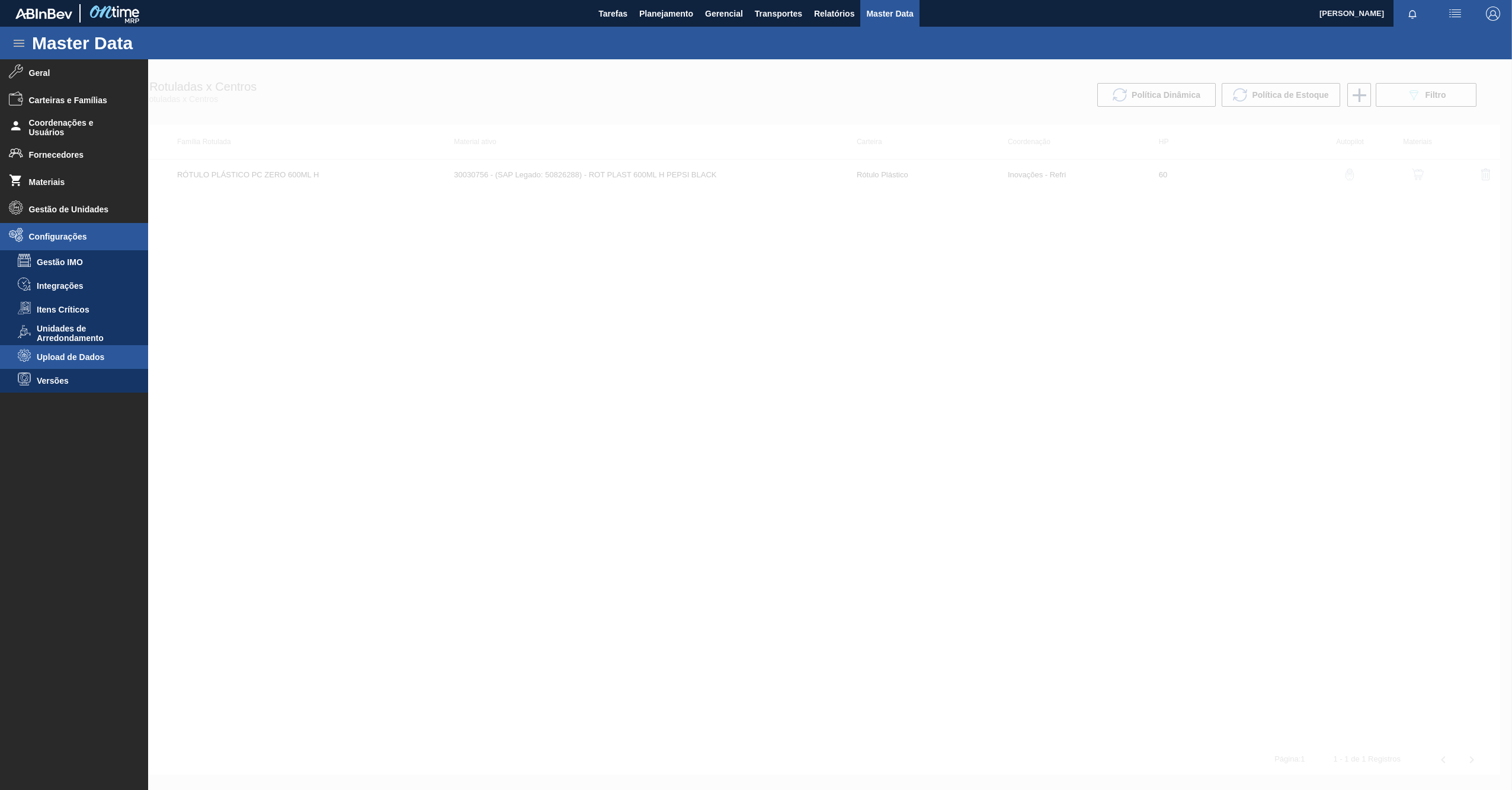
click at [69, 357] on span "Upload de Dados" at bounding box center [82, 357] width 91 height 10
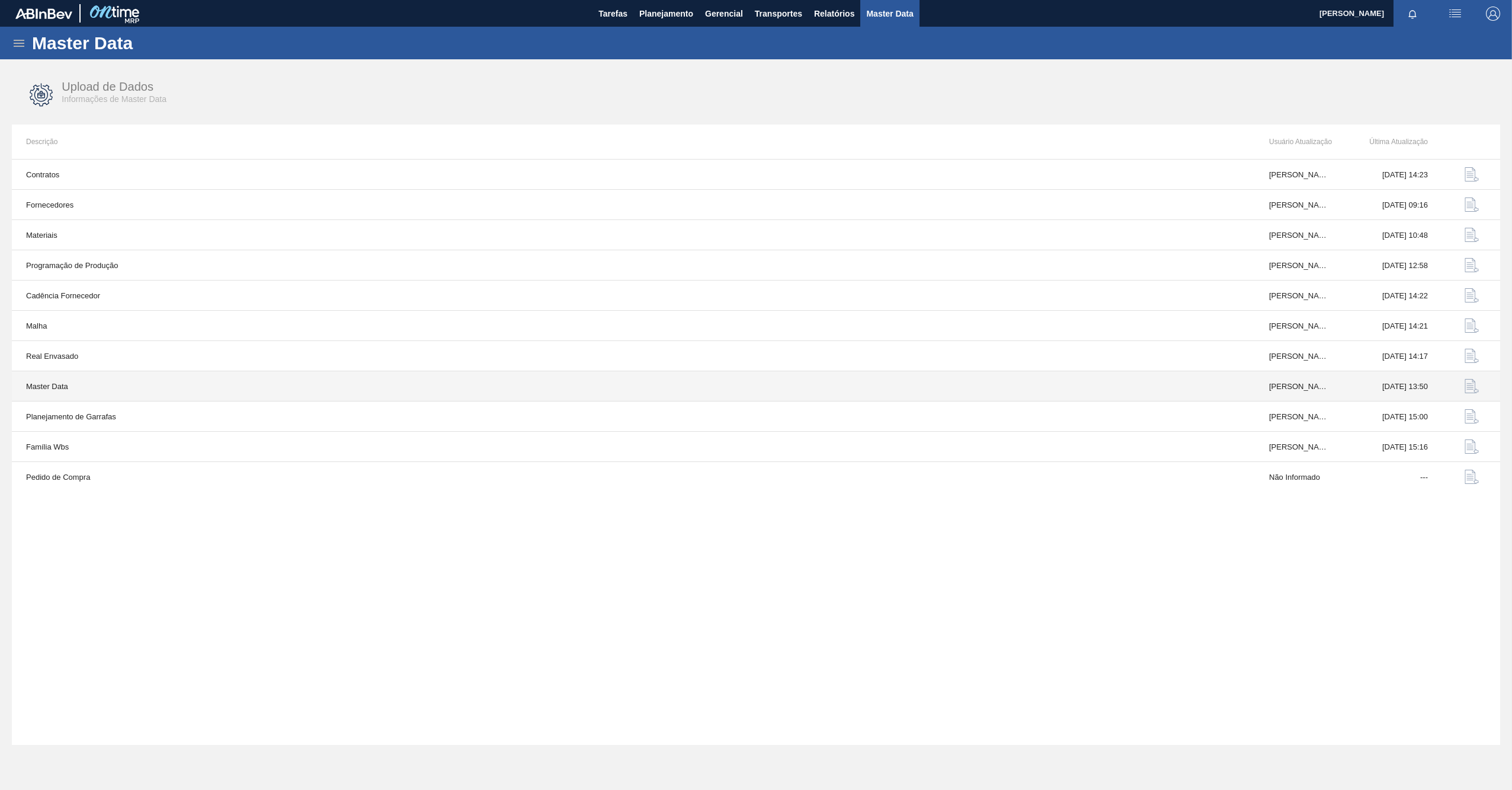
click at [1470, 385] on img "button" at bounding box center [1472, 385] width 14 height 14
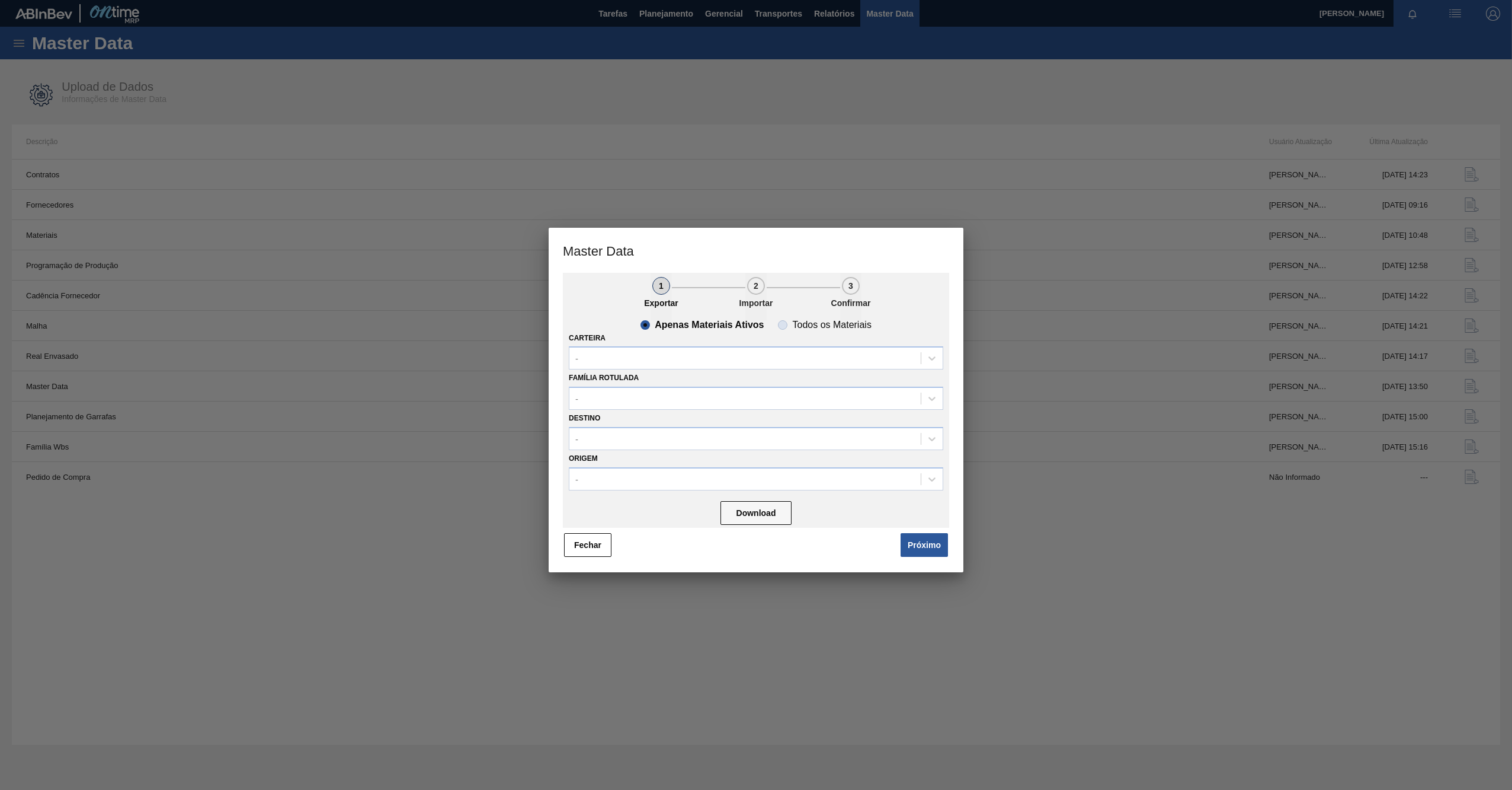
click at [0, 0] on slot "Todos os Materiais" at bounding box center [0, 0] width 0 height 0
click at [793, 327] on input "Todos os Materiais" at bounding box center [782, 324] width 19 height 19
radio input "true"
radio input "false"
click at [755, 511] on button "Download" at bounding box center [755, 513] width 71 height 24
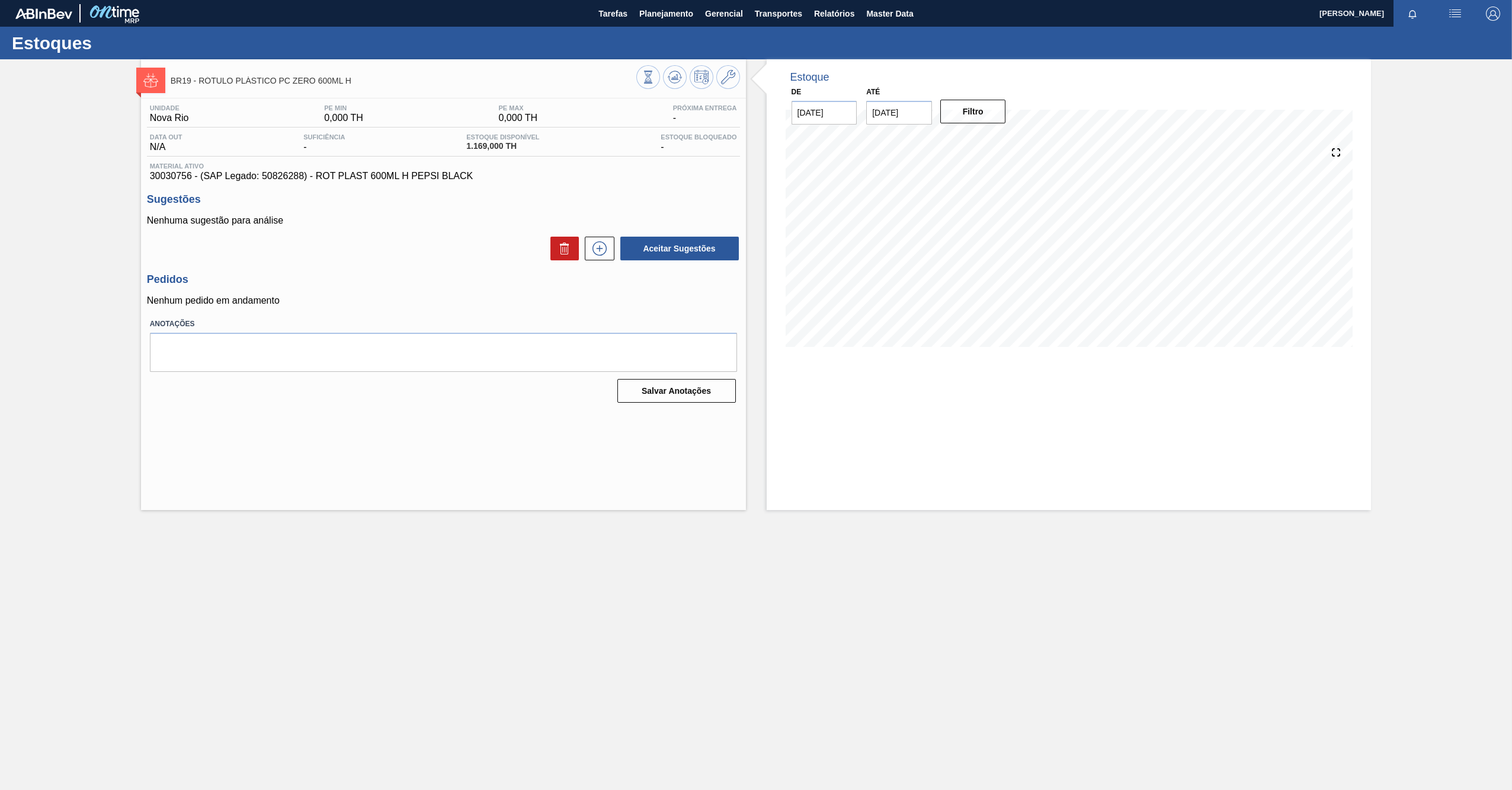
click at [181, 176] on span "30030756 - (SAP Legado: 50826288) - ROT PLAST 600ML H PEPSI BLACK" at bounding box center [443, 176] width 587 height 10
copy span "30030756"
click at [444, 588] on main "Tarefas Planejamento Gerencial Transportes Relatórios Master Data [PERSON_NAME]…" at bounding box center [756, 395] width 1512 height 790
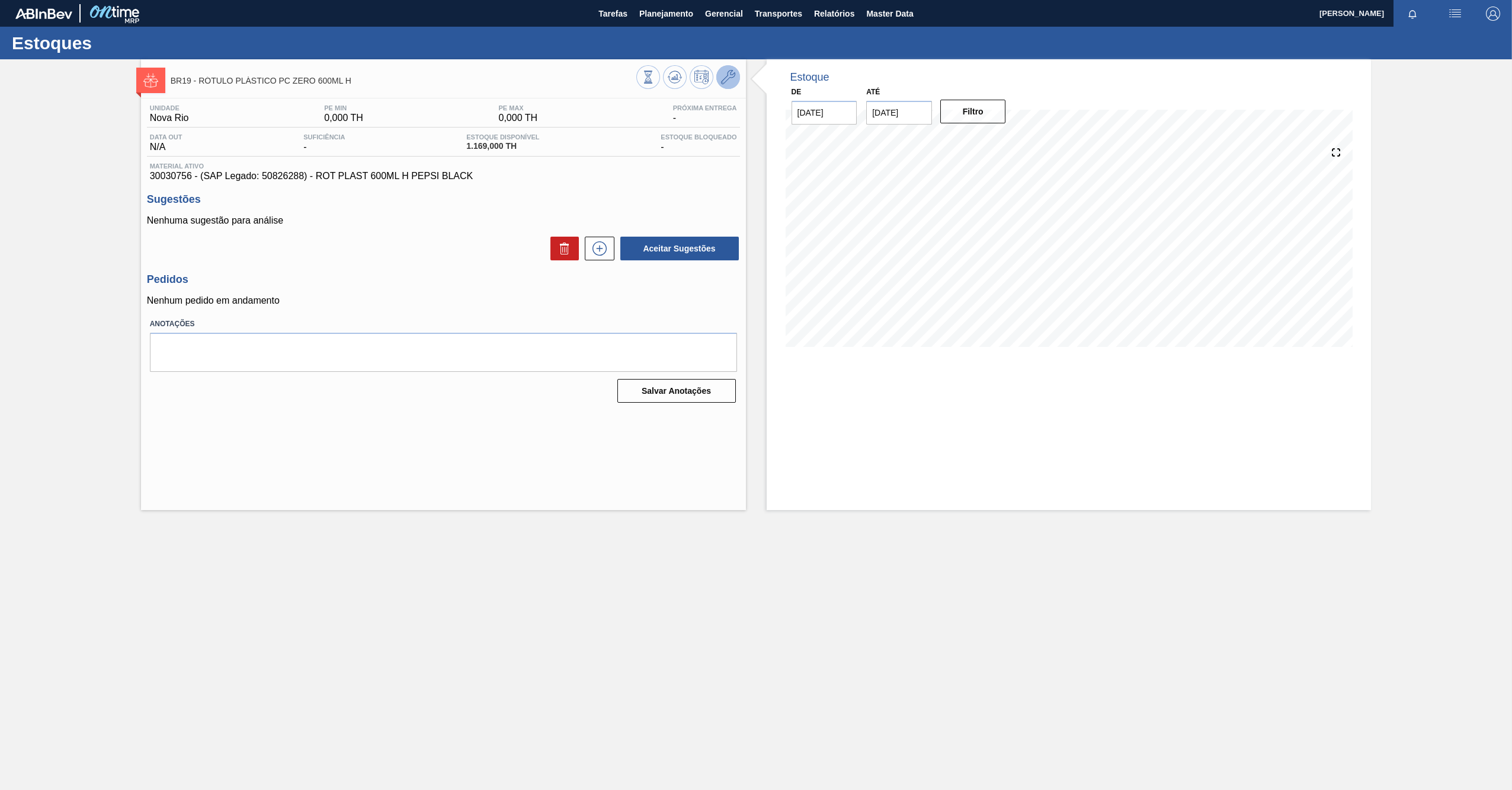
click at [731, 70] on icon at bounding box center [728, 77] width 14 height 14
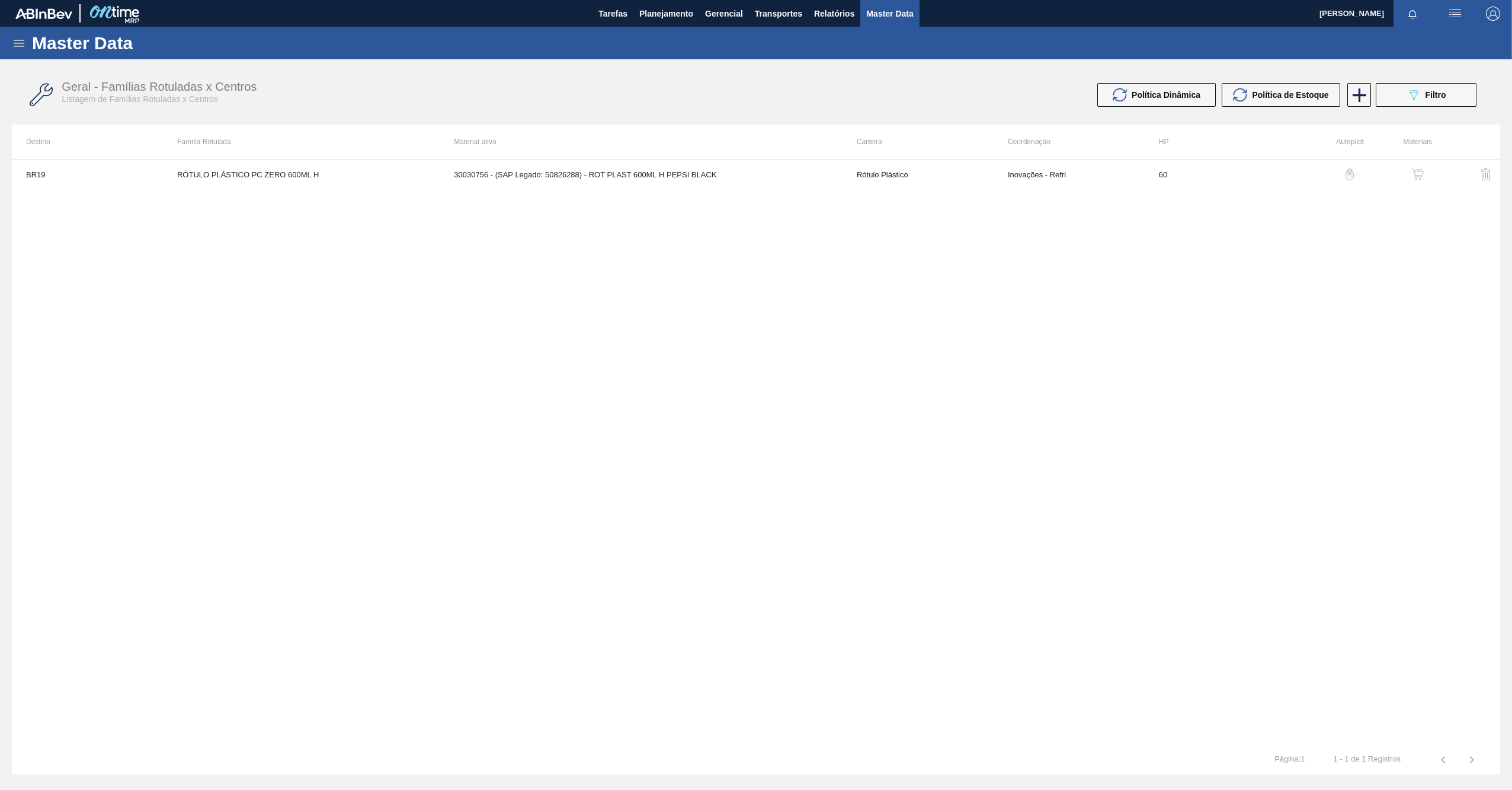
click at [1422, 169] on img "button" at bounding box center [1418, 174] width 12 height 12
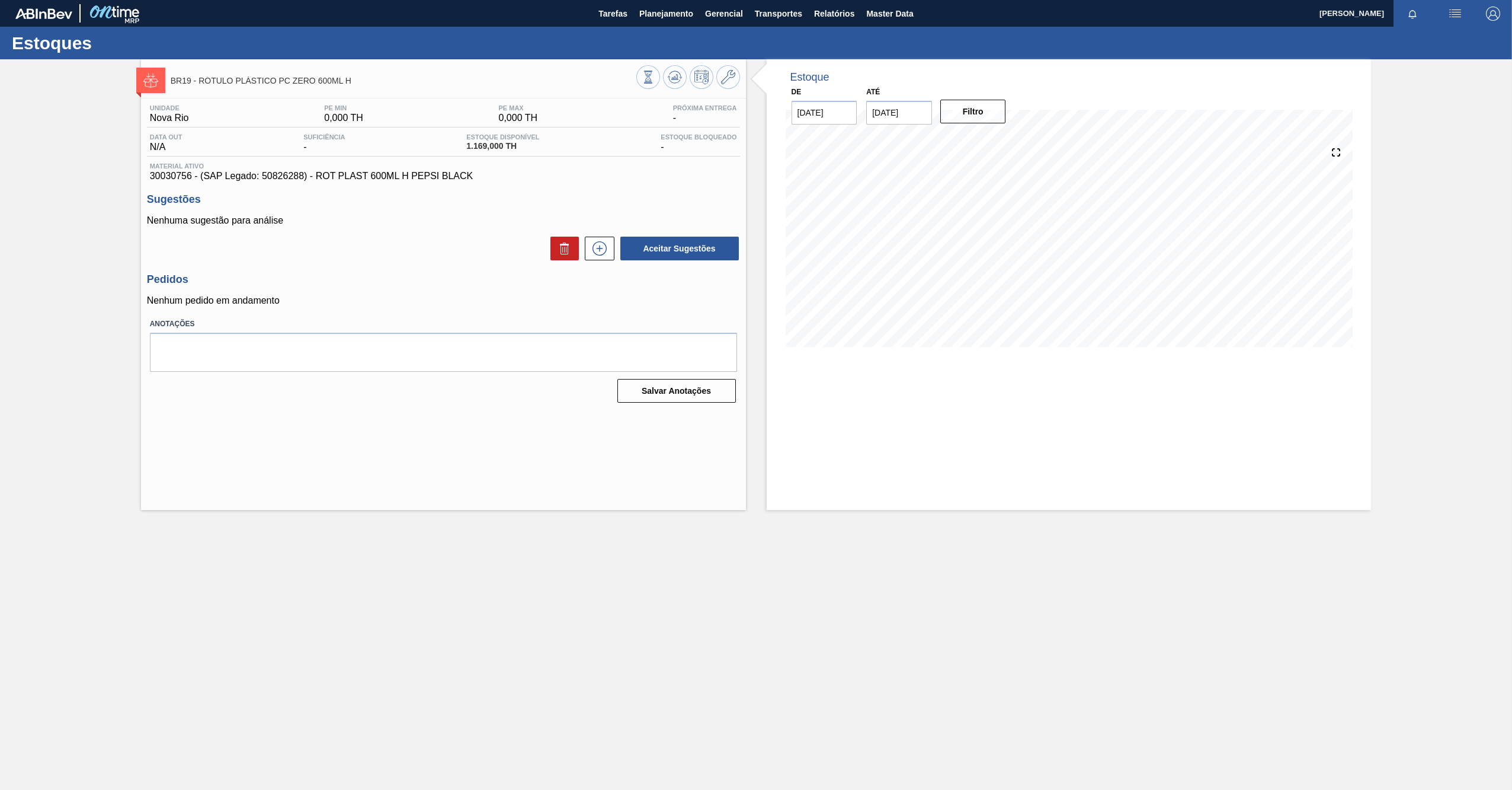
click at [652, 494] on div "BR19 - RÓTULO PLÁSTICO PC ZERO 600ML H Unidade Nova Rio PE MIN 0,000 TH PE MAX …" at bounding box center [443, 284] width 605 height 450
click at [321, 433] on div "BR19 - RÓTULO PLÁSTICO PC ZERO 600ML H Unidade Nova Rio PE MIN 0,000 TH PE MAX …" at bounding box center [443, 284] width 605 height 450
click at [723, 84] on span at bounding box center [728, 77] width 14 height 14
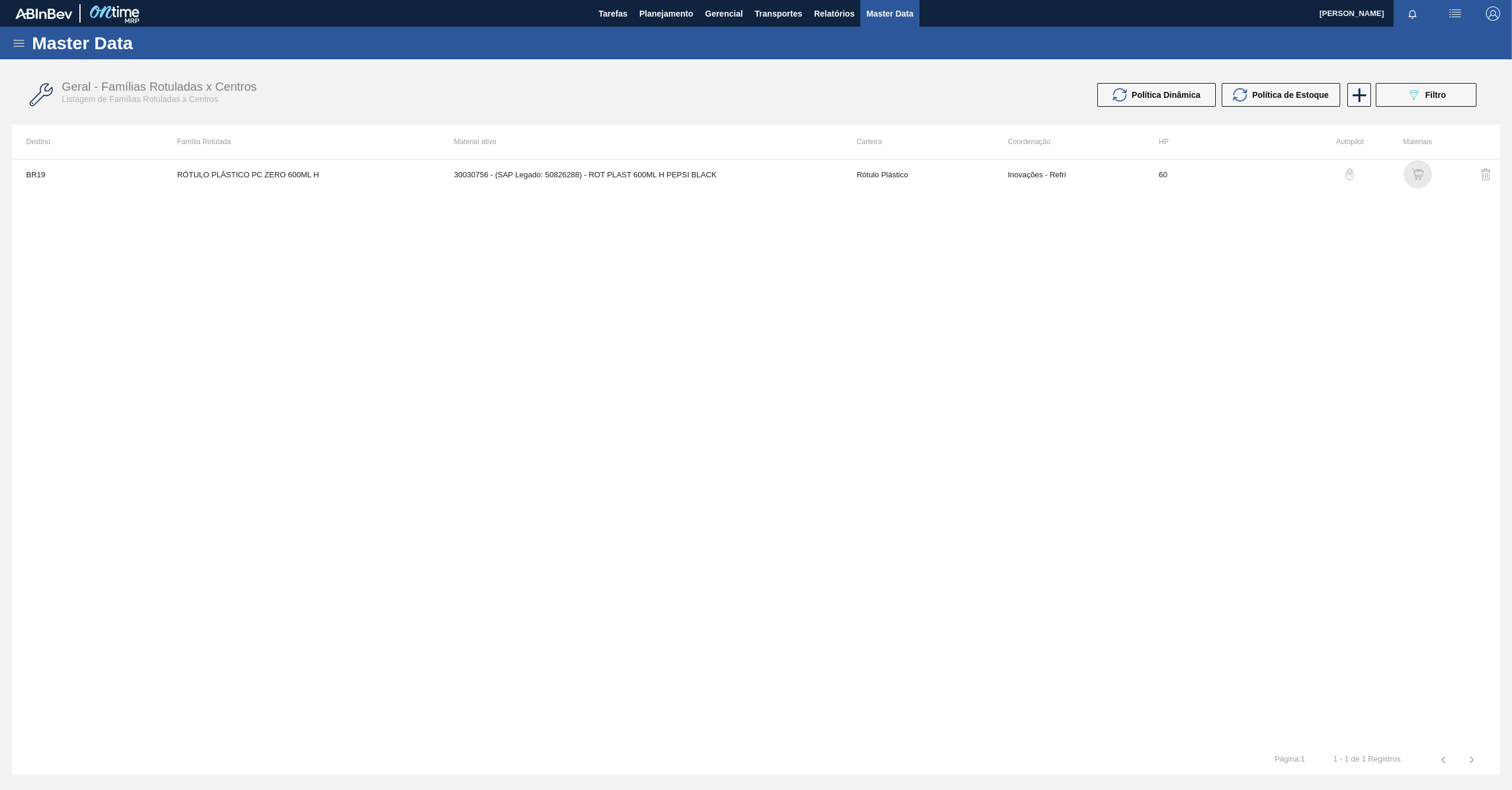
click at [1413, 178] on img "button" at bounding box center [1418, 174] width 12 height 12
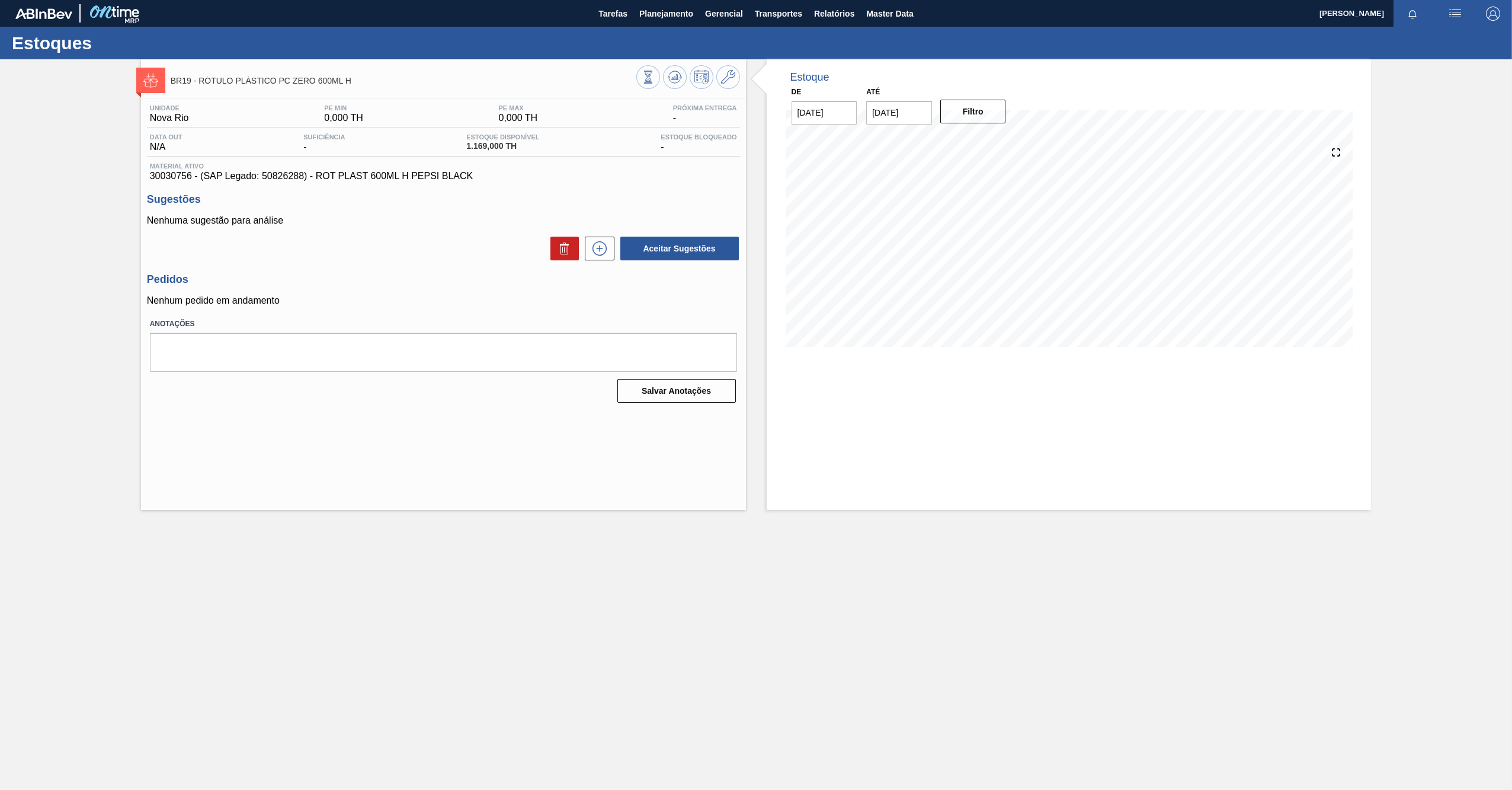
click at [409, 275] on h3 "Pedidos" at bounding box center [443, 279] width 593 height 13
click at [728, 85] on button at bounding box center [728, 77] width 24 height 24
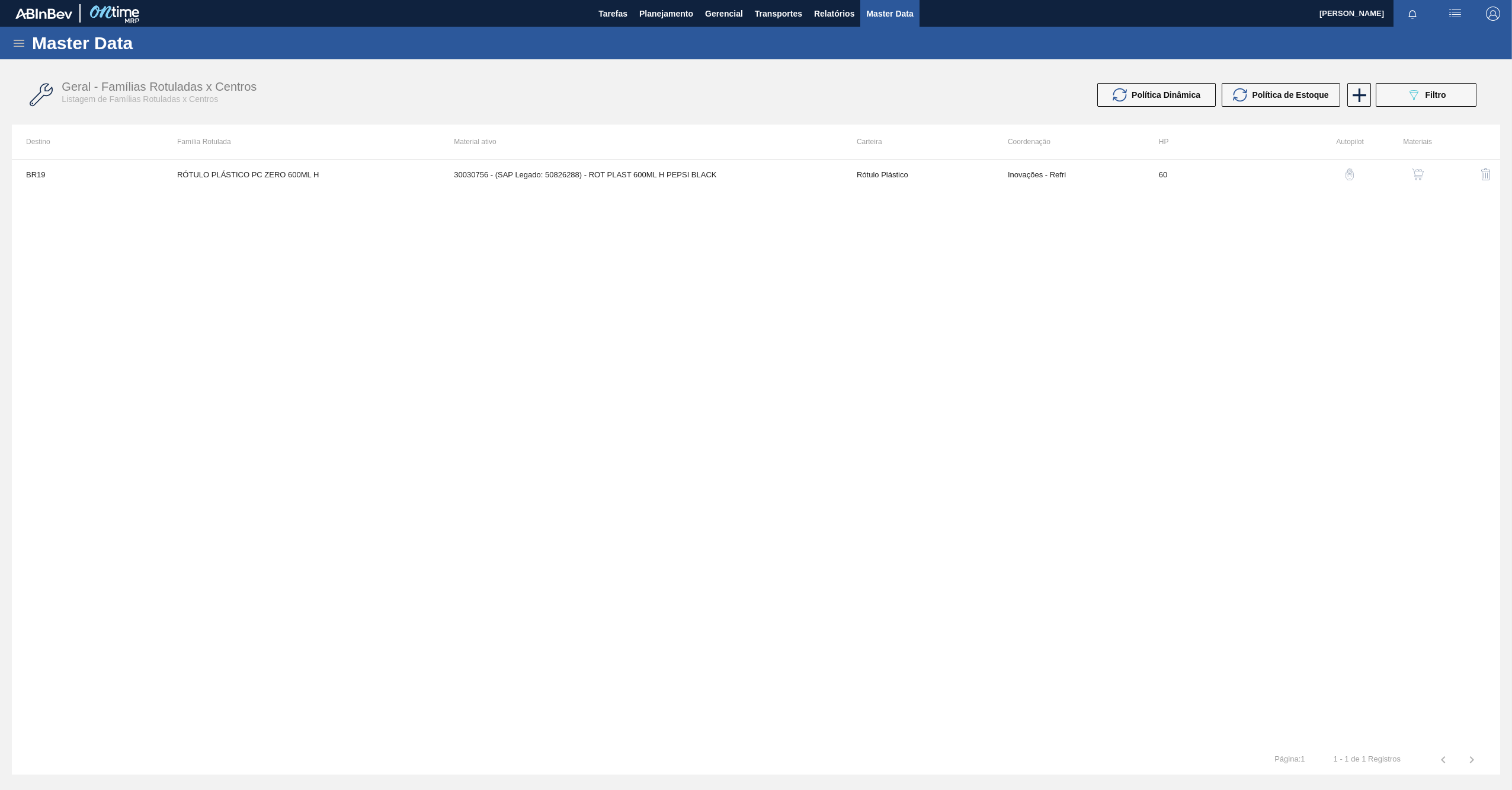
click at [1419, 172] on img "button" at bounding box center [1418, 174] width 12 height 12
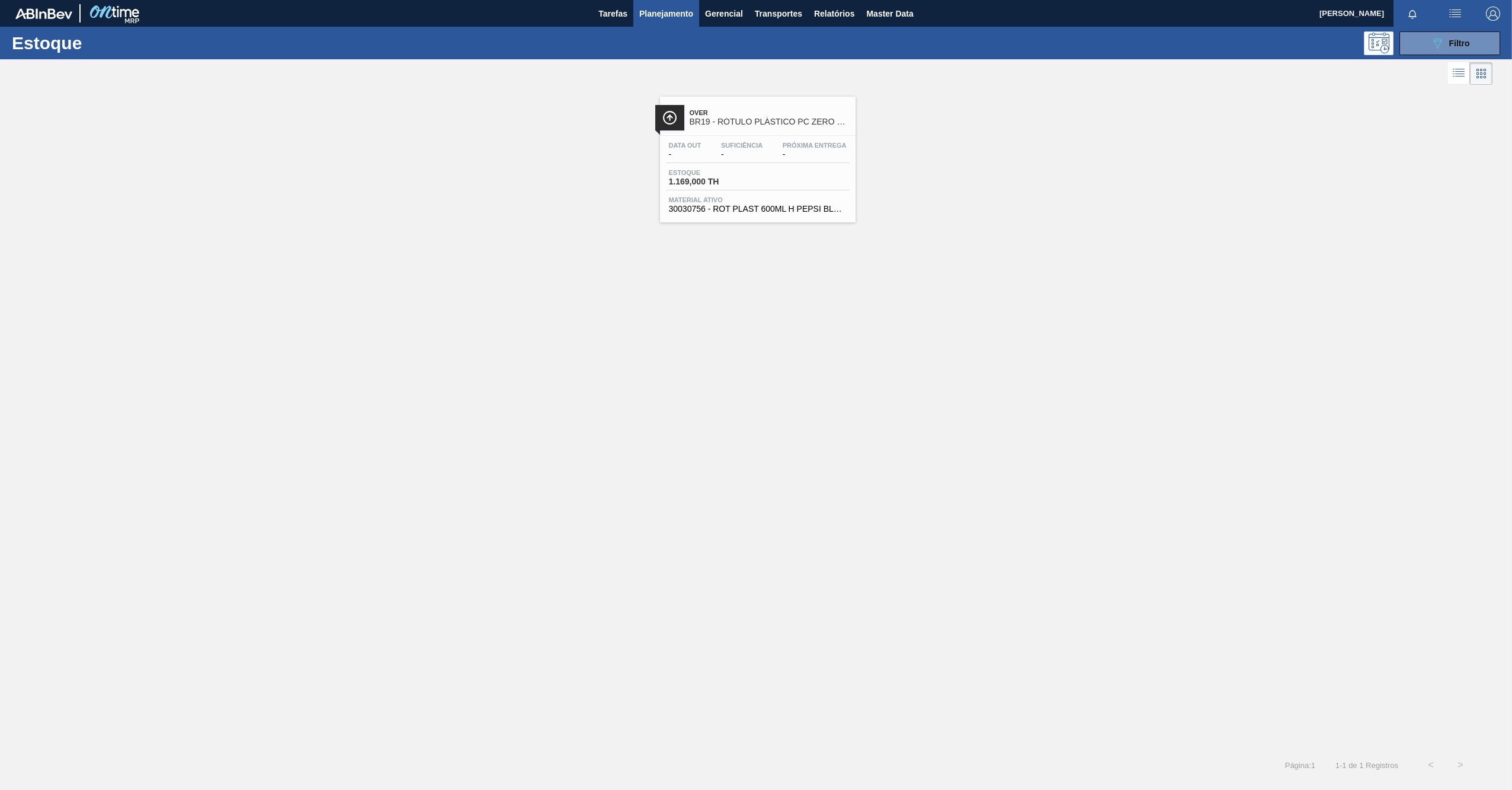
click at [764, 113] on span "Over" at bounding box center [769, 113] width 160 height 7
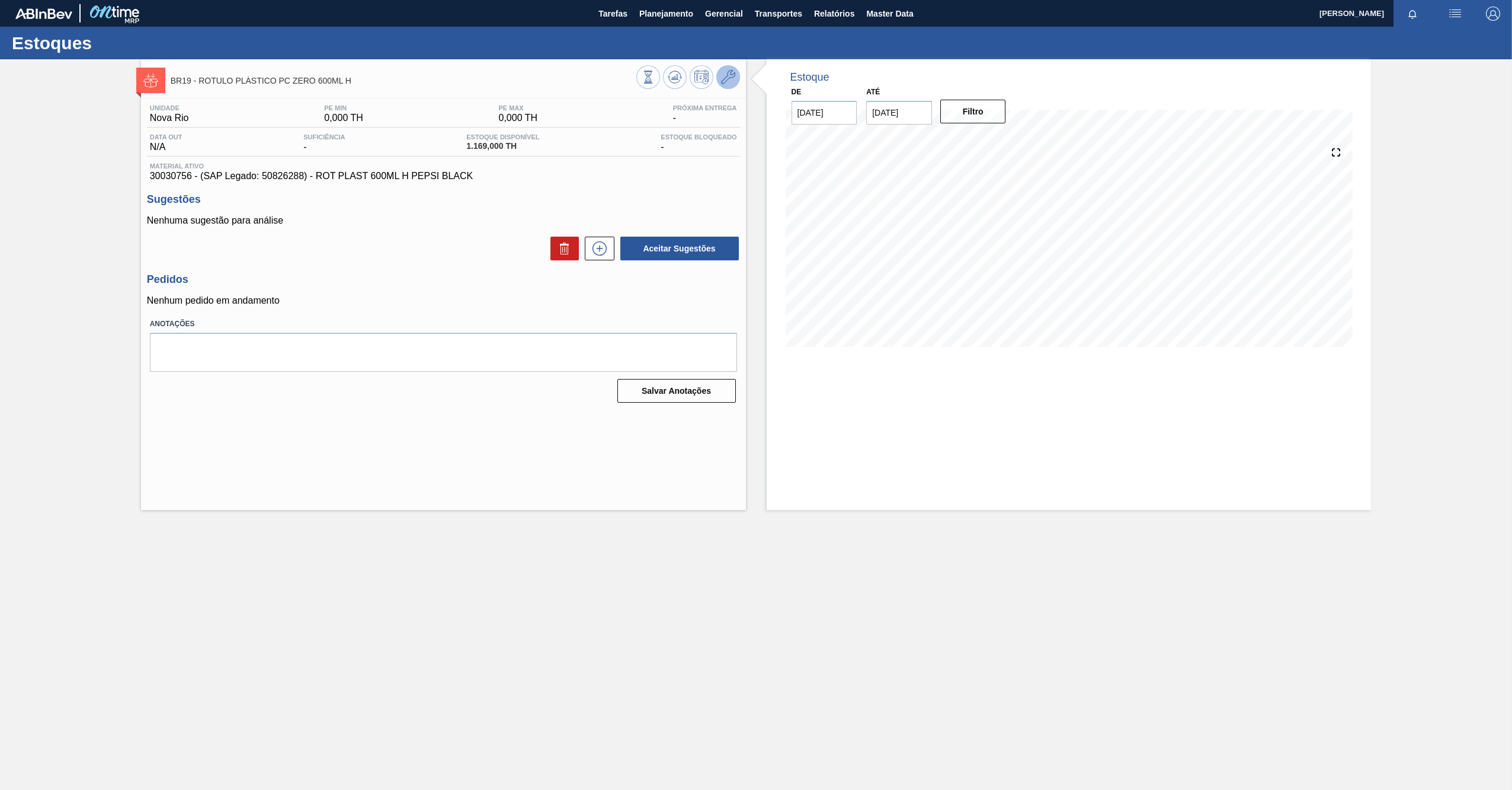
click at [727, 75] on icon at bounding box center [728, 77] width 14 height 14
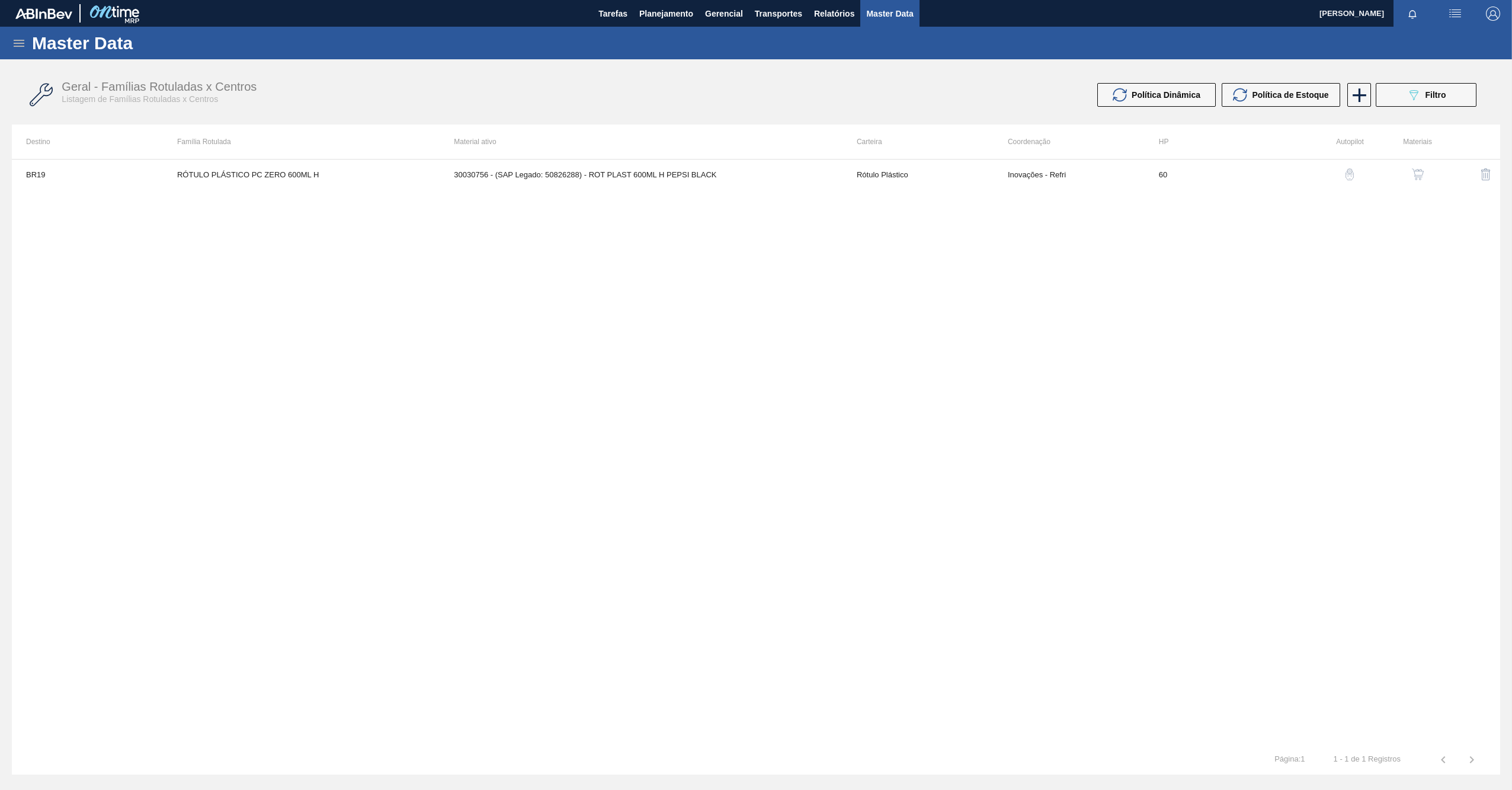
click at [1416, 174] on img "button" at bounding box center [1418, 174] width 12 height 12
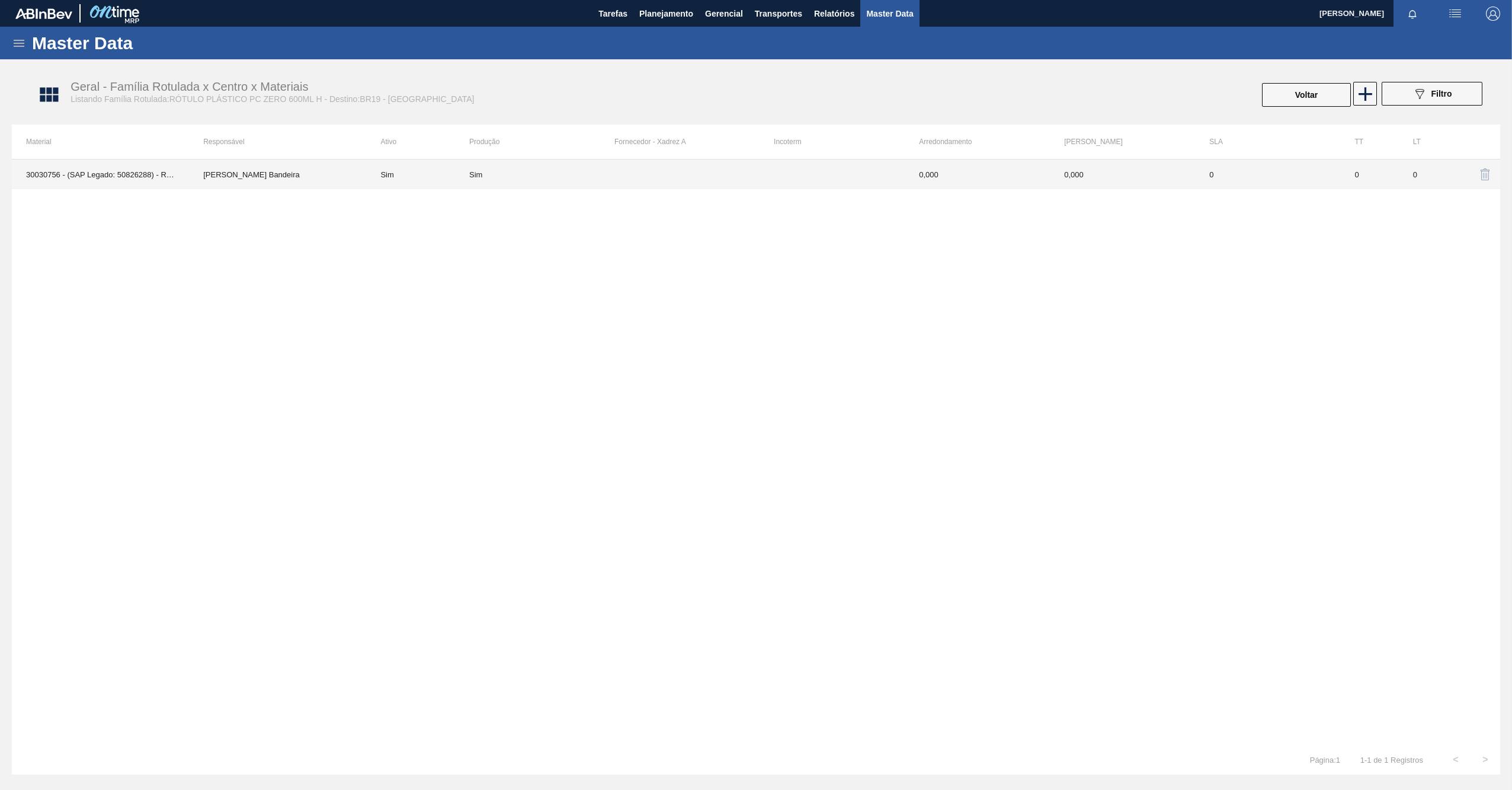
click at [572, 177] on div "Sim" at bounding box center [542, 175] width 146 height 9
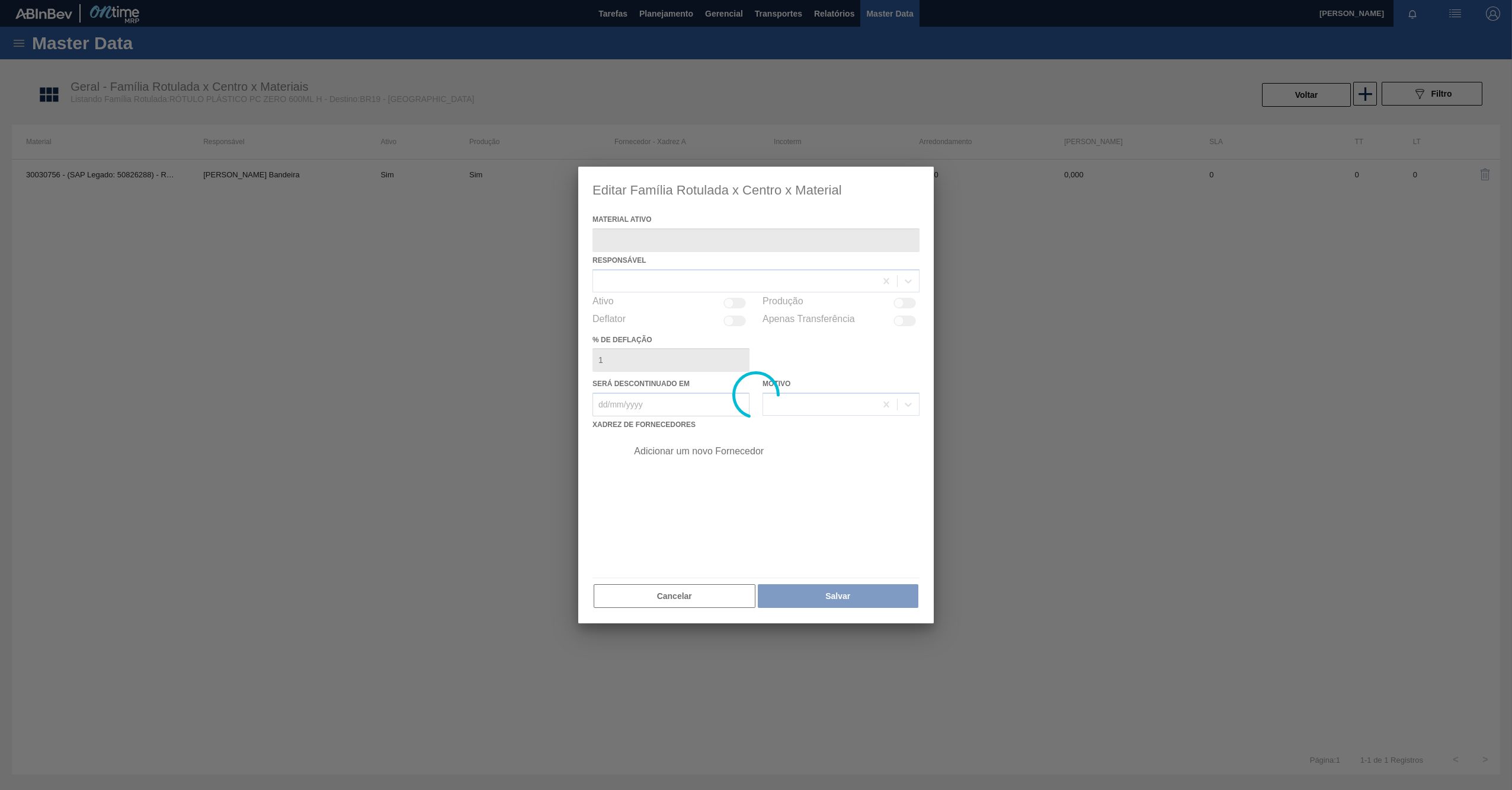
type ativo "30030756 - (SAP Legado: 50826288) - ROT PLAST 600ML H PEPSI BLACK"
checkbox input "true"
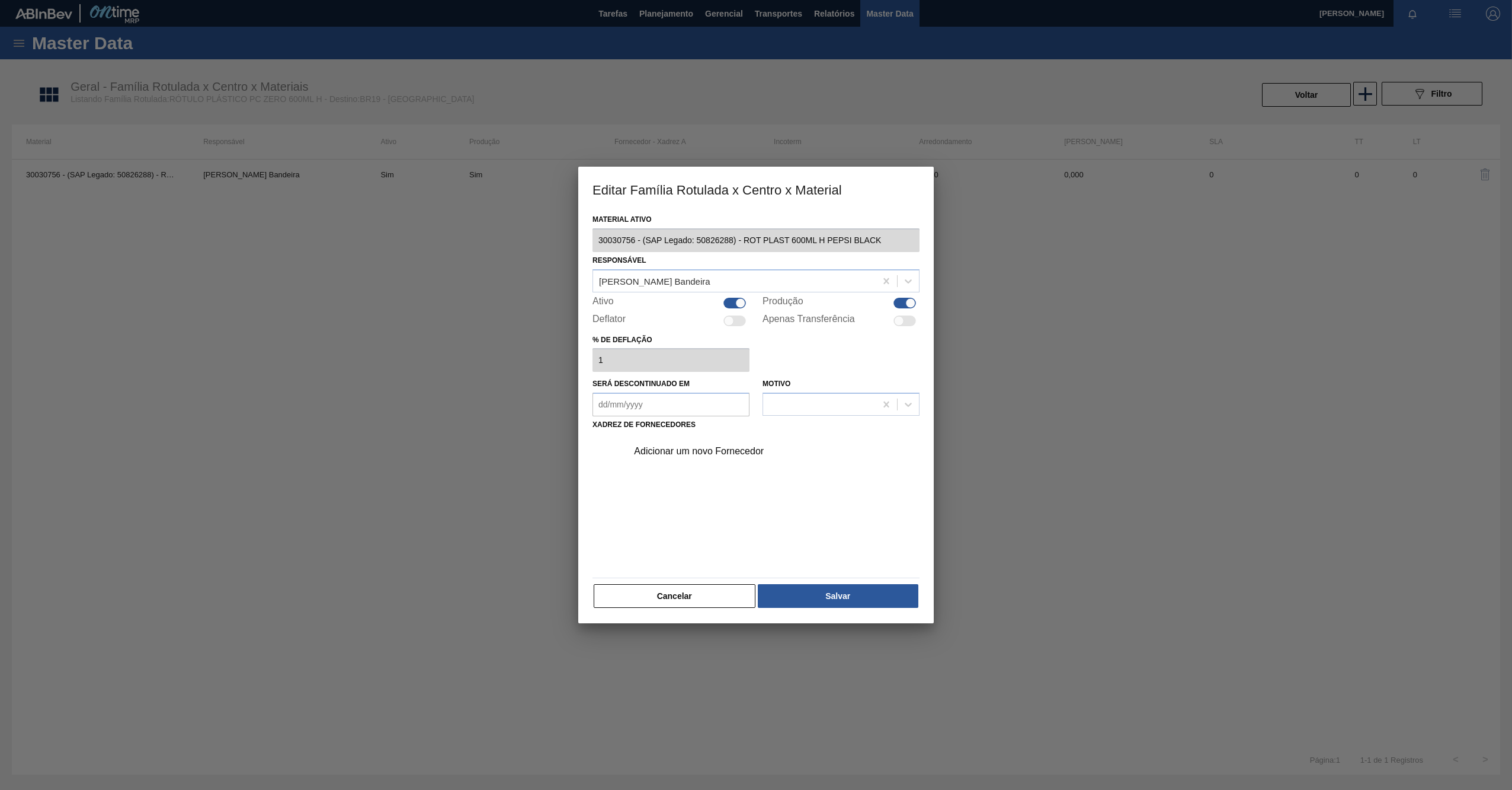
click at [683, 600] on button "Cancelar" at bounding box center [675, 596] width 162 height 24
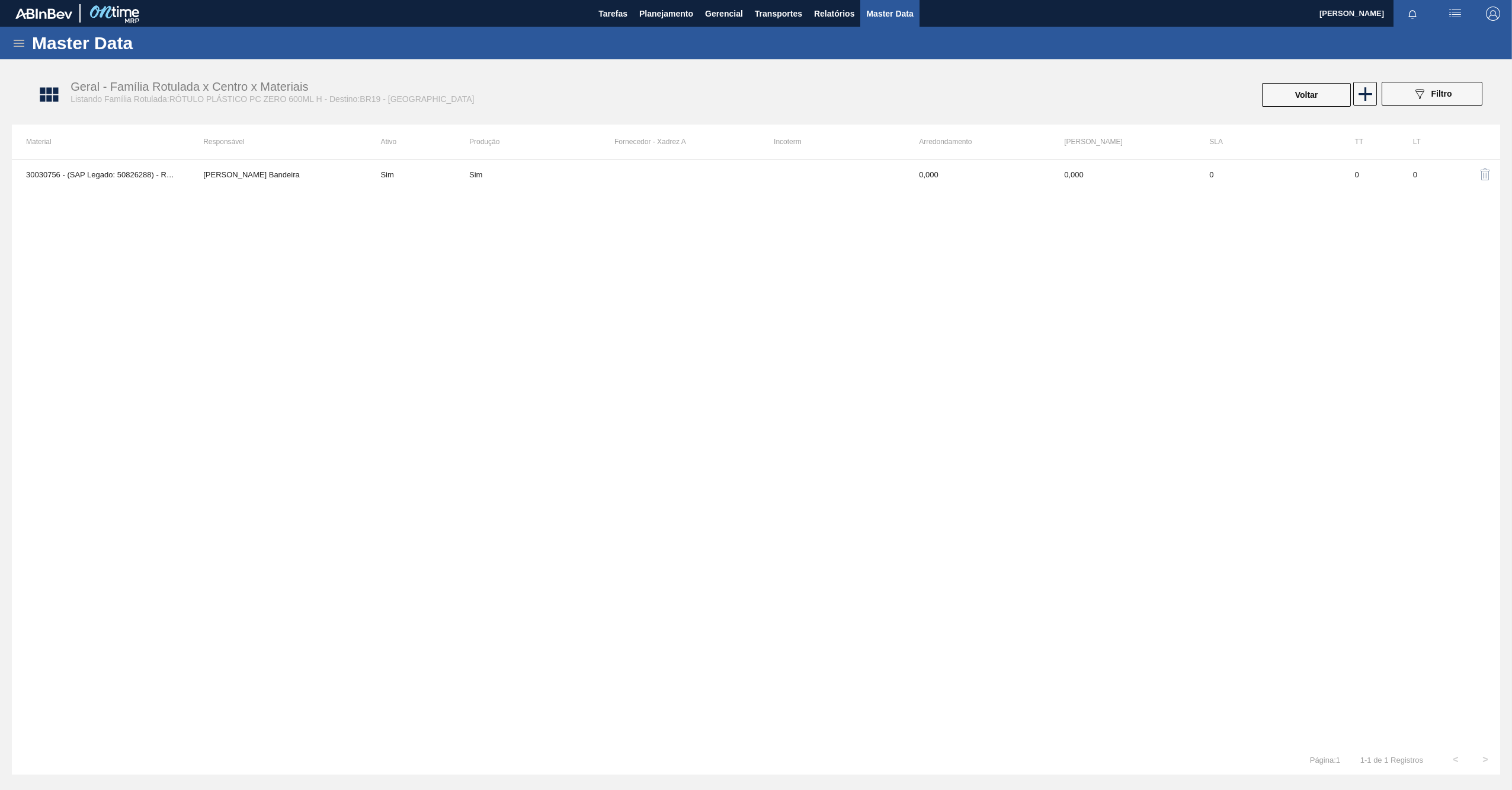
click at [571, 279] on div "30030756 - (SAP Legado: 50826288) - ROT PLAST 600ML H PEPSI BLACK Leticia Marqu…" at bounding box center [756, 452] width 1488 height 585
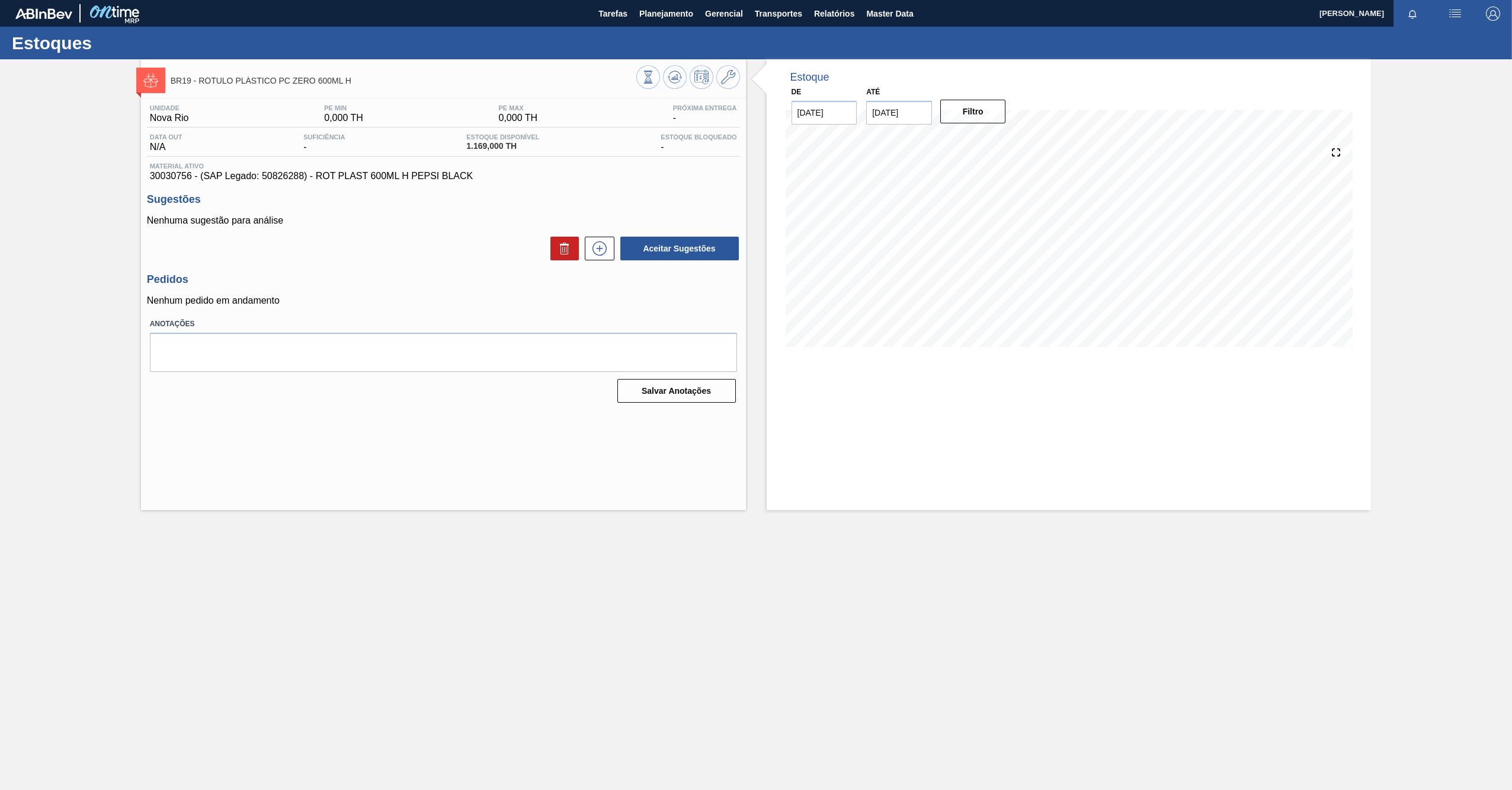
click at [42, 226] on div "BR19 - RÓTULO PLÁSTICO PC ZERO 600ML H Unidade Nova Rio PE MIN 0,000 TH PE MAX …" at bounding box center [756, 284] width 1512 height 450
drag, startPoint x: 470, startPoint y: 144, endPoint x: 510, endPoint y: 144, distance: 40.0
click at [510, 144] on span "1.169,000 TH" at bounding box center [503, 146] width 73 height 9
drag, startPoint x: 510, startPoint y: 144, endPoint x: 465, endPoint y: 174, distance: 54.1
click at [465, 174] on span "30030756 - (SAP Legado: 50826288) - ROT PLAST 600ML H PEPSI BLACK" at bounding box center [443, 176] width 587 height 10
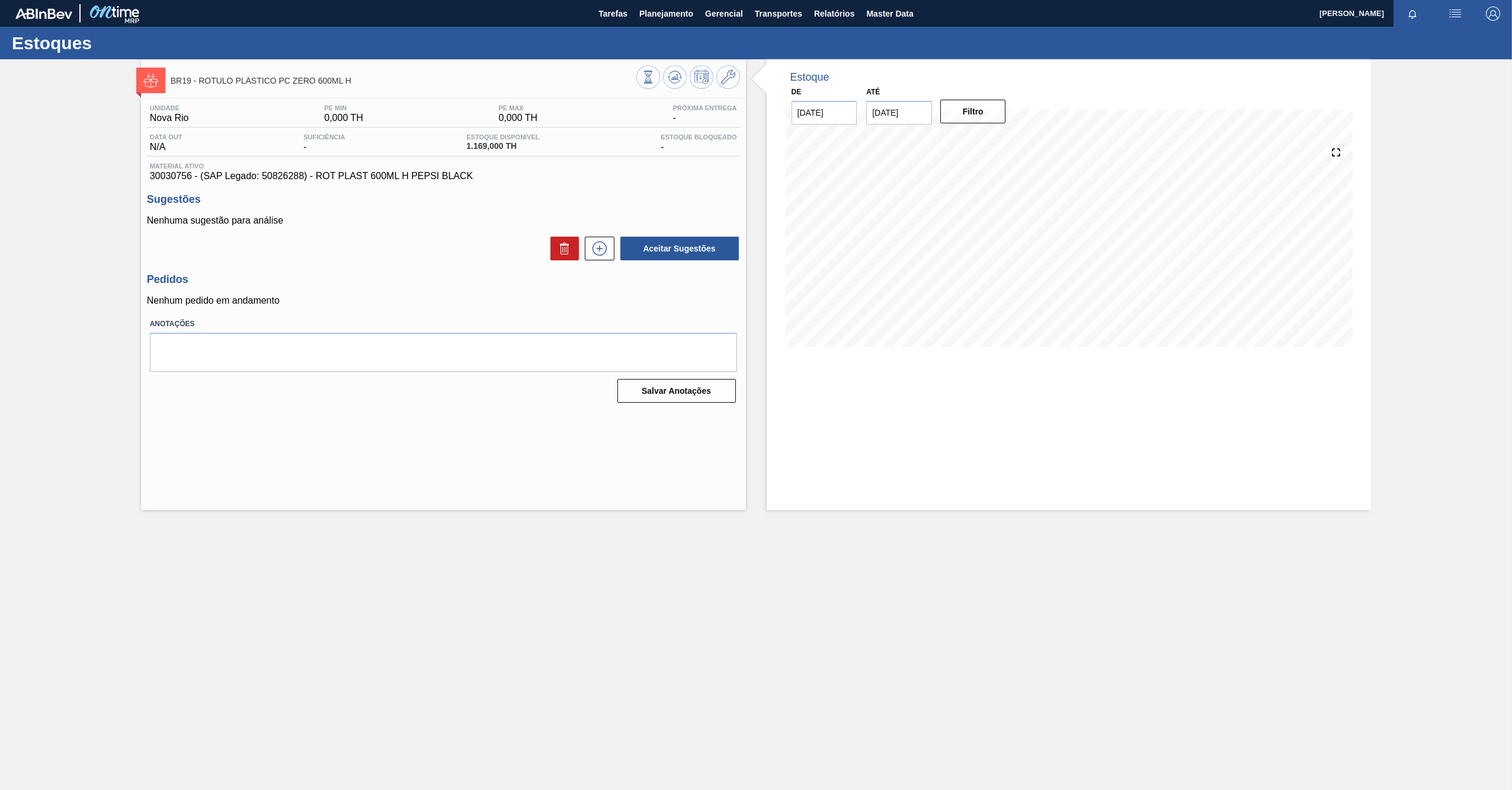
click at [174, 178] on span "30030756 - (SAP Legado: 50826288) - ROT PLAST 600ML H PEPSI BLACK" at bounding box center [443, 176] width 587 height 10
click at [175, 178] on span "30030756 - (SAP Legado: 50826288) - ROT PLAST 600ML H PEPSI BLACK" at bounding box center [443, 176] width 587 height 10
drag, startPoint x: 175, startPoint y: 178, endPoint x: 157, endPoint y: 177, distance: 18.0
click at [160, 177] on span "30030756 - (SAP Legado: 50826288) - ROT PLAST 600ML H PEPSI BLACK" at bounding box center [443, 176] width 587 height 10
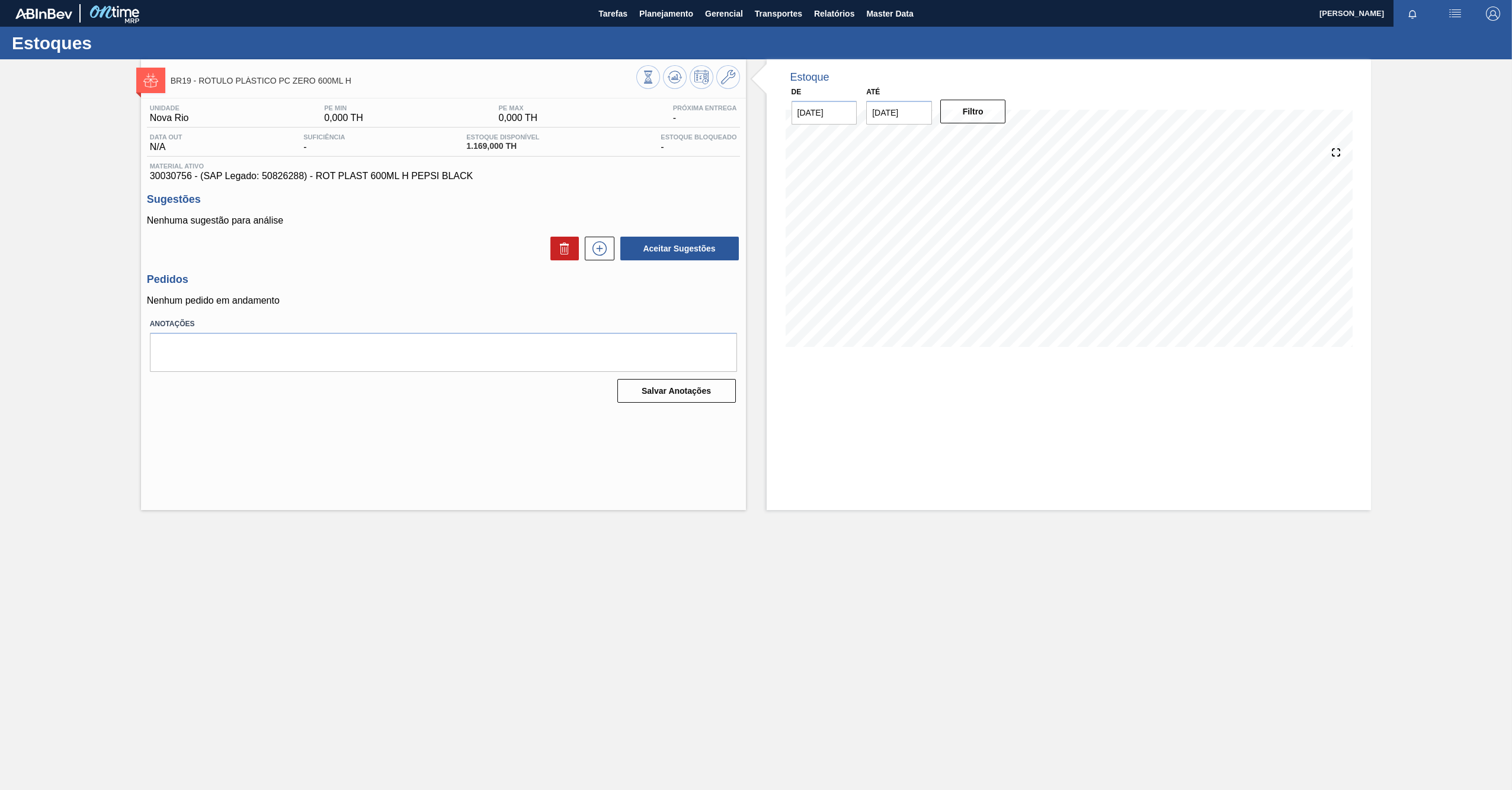
click at [161, 178] on span "30030756 - (SAP Legado: 50826288) - ROT PLAST 600ML H PEPSI BLACK" at bounding box center [443, 176] width 587 height 10
click at [162, 178] on span "30030756 - (SAP Legado: 50826288) - ROT PLAST 600ML H PEPSI BLACK" at bounding box center [443, 176] width 587 height 10
copy span "30030756"
click at [400, 193] on h3 "Sugestões" at bounding box center [443, 199] width 593 height 13
click at [372, 271] on div "Unidade Nova Rio PE MIN 0,000 TH PE MAX 0,000 TH Próxima Entrega - Data out N/A…" at bounding box center [443, 252] width 605 height 308
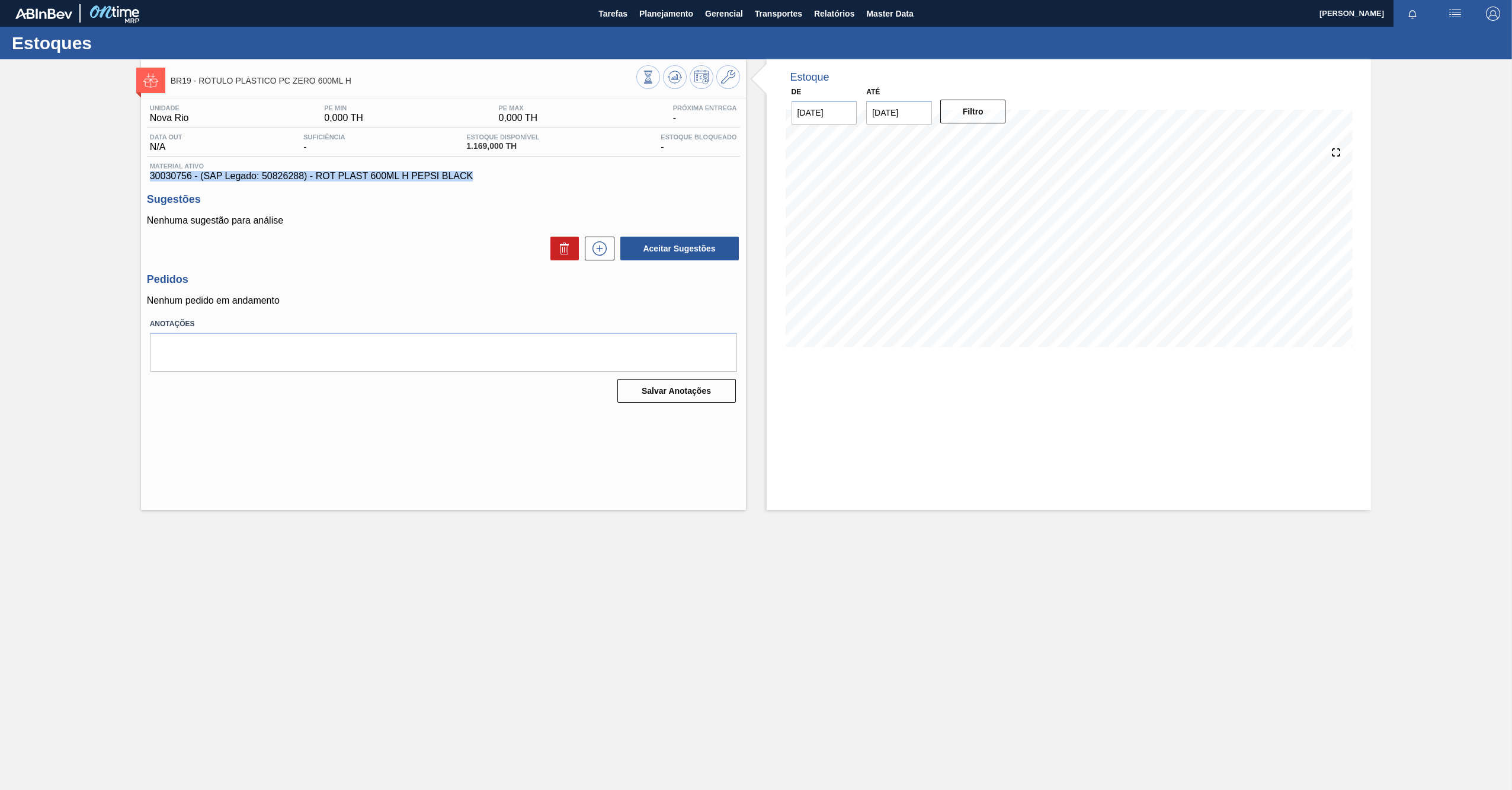
drag, startPoint x: 503, startPoint y: 168, endPoint x: 488, endPoint y: 180, distance: 19.2
click at [488, 180] on div "Material ativo 30030756 - (SAP Legado: 50826288) - ROT PLAST 600ML H PEPSI BLACK" at bounding box center [443, 172] width 593 height 19
drag, startPoint x: 488, startPoint y: 180, endPoint x: 421, endPoint y: 228, distance: 82.4
click at [421, 228] on div "Nenhuma sugestão para análise Aceitar Sugestões" at bounding box center [443, 238] width 593 height 46
drag, startPoint x: 478, startPoint y: 178, endPoint x: 366, endPoint y: 181, distance: 112.0
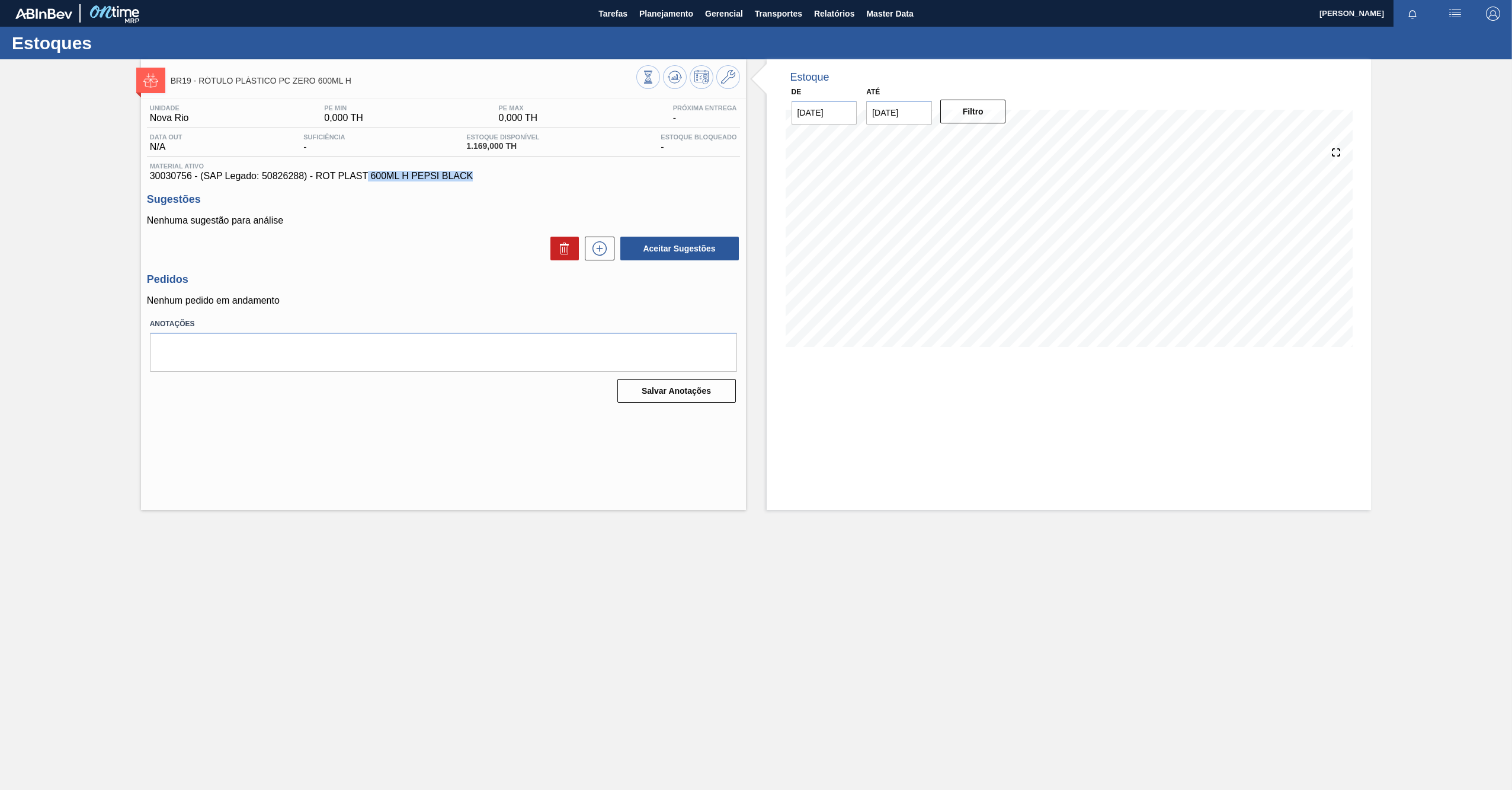
click at [366, 181] on span "30030756 - (SAP Legado: 50826288) - ROT PLAST 600ML H PEPSI BLACK" at bounding box center [443, 176] width 587 height 10
drag, startPoint x: 366, startPoint y: 181, endPoint x: 400, endPoint y: 198, distance: 38.0
click at [400, 198] on h3 "Sugestões" at bounding box center [443, 199] width 593 height 13
drag, startPoint x: 190, startPoint y: 175, endPoint x: 149, endPoint y: 178, distance: 41.1
click at [149, 178] on div "Material ativo 30030756 - (SAP Legado: 50826288) - ROT PLAST 600ML H PEPSI BLACK" at bounding box center [443, 172] width 593 height 19
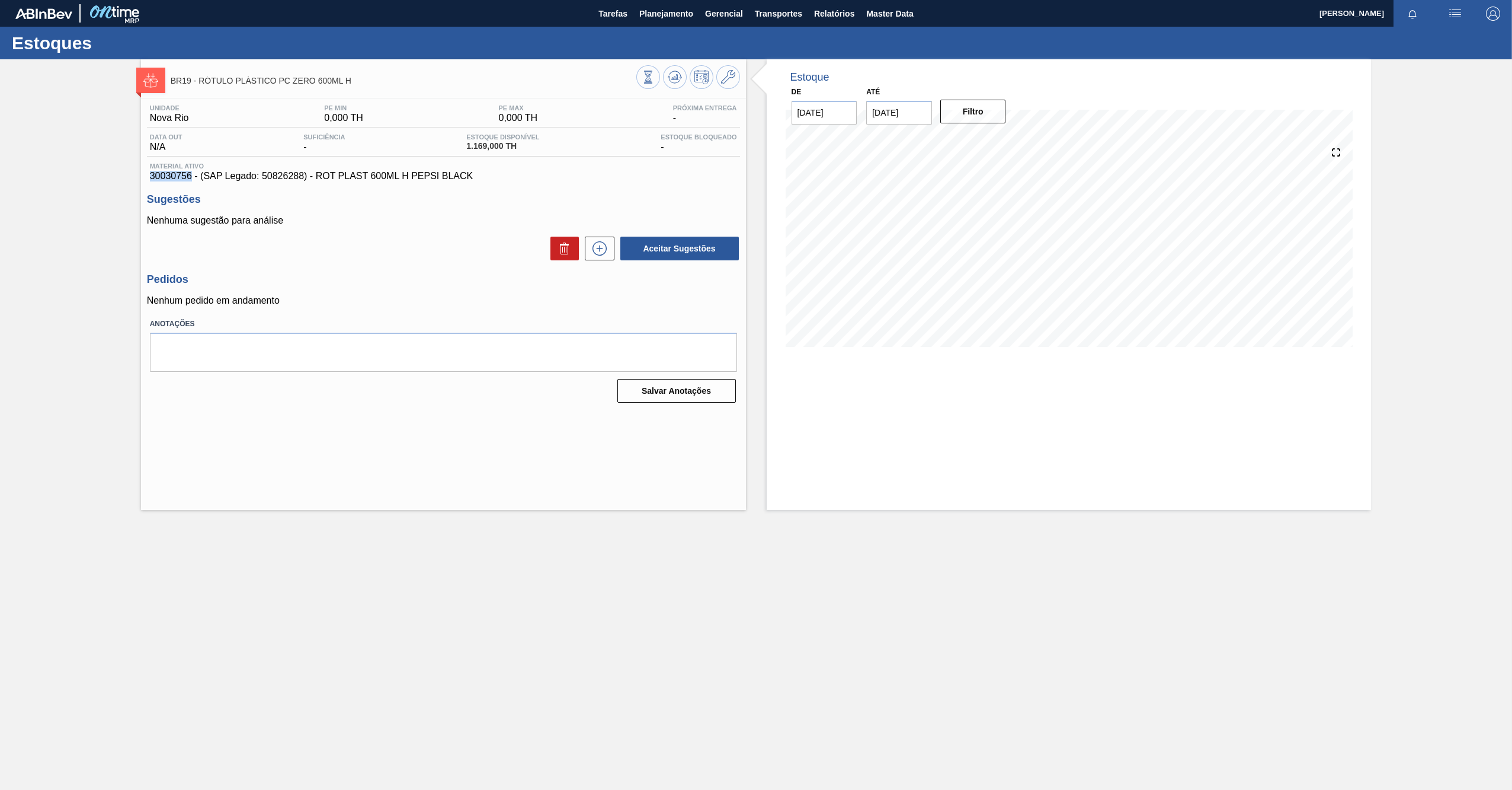
copy span "30030756"
click at [721, 81] on icon at bounding box center [728, 77] width 14 height 14
click at [382, 255] on div "Aceitar Sugestões" at bounding box center [443, 248] width 593 height 26
click at [728, 88] on button at bounding box center [728, 77] width 24 height 24
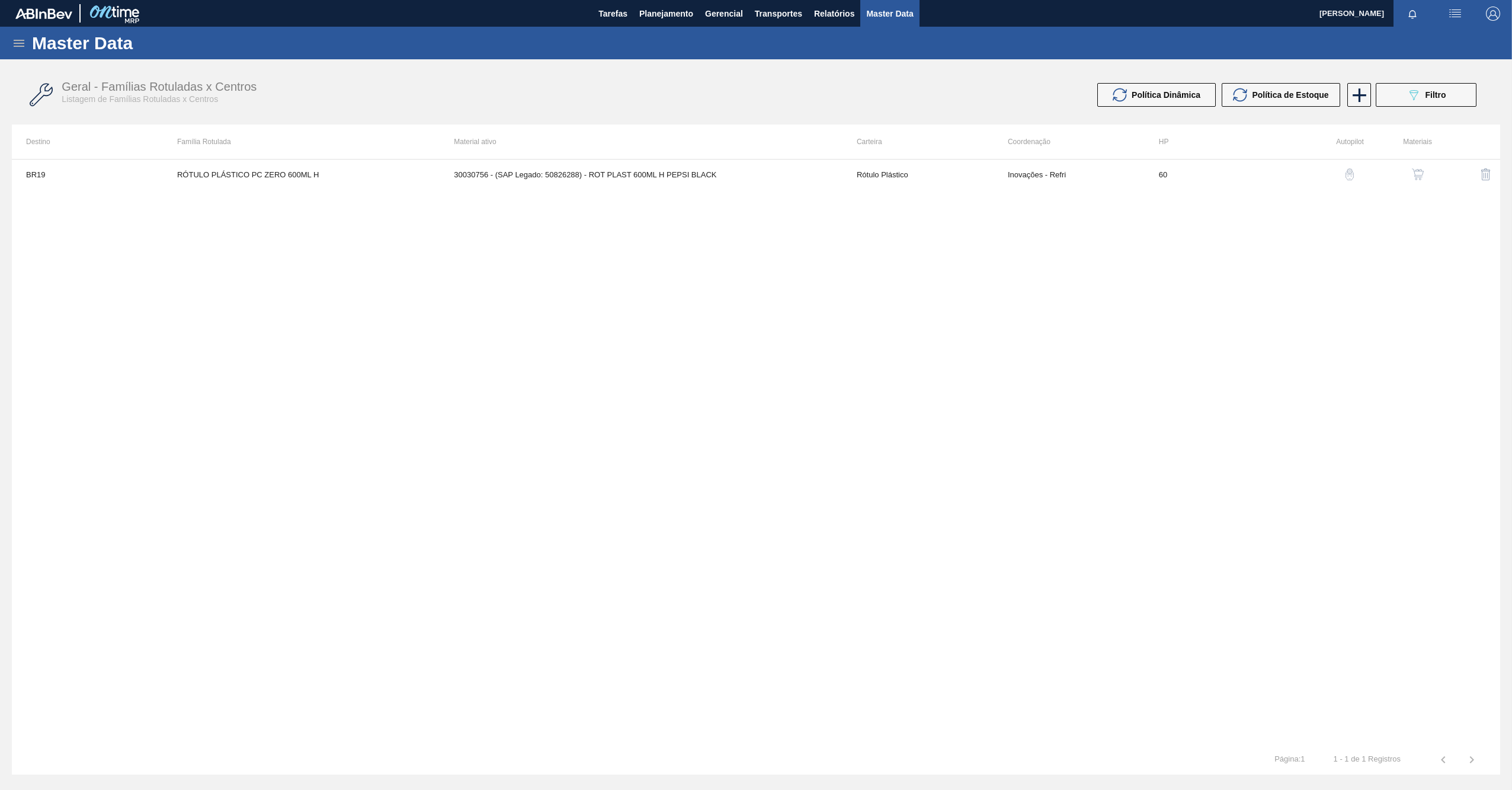
click at [1422, 171] on img "button" at bounding box center [1418, 174] width 12 height 12
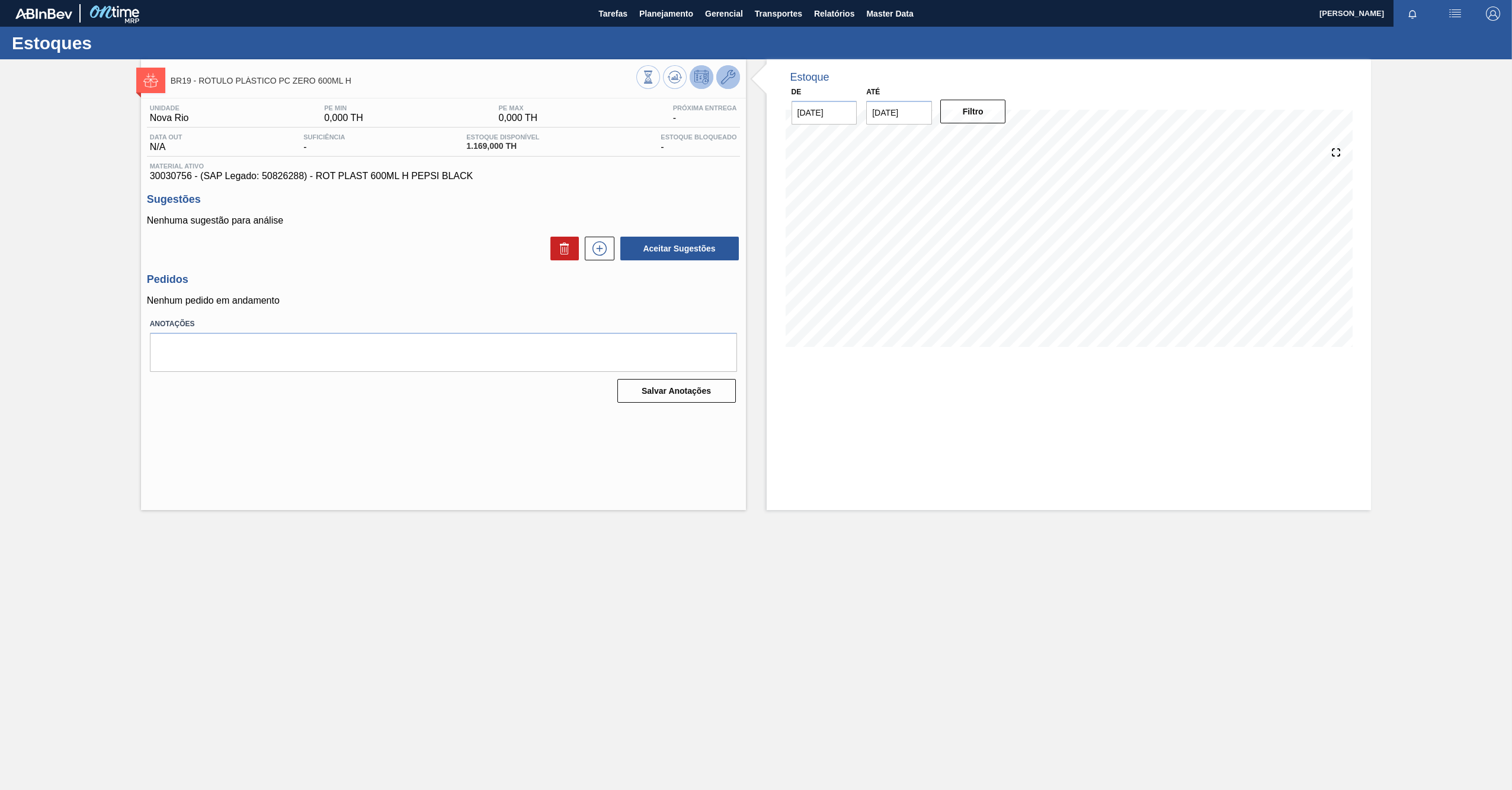
click at [723, 85] on button at bounding box center [728, 77] width 24 height 24
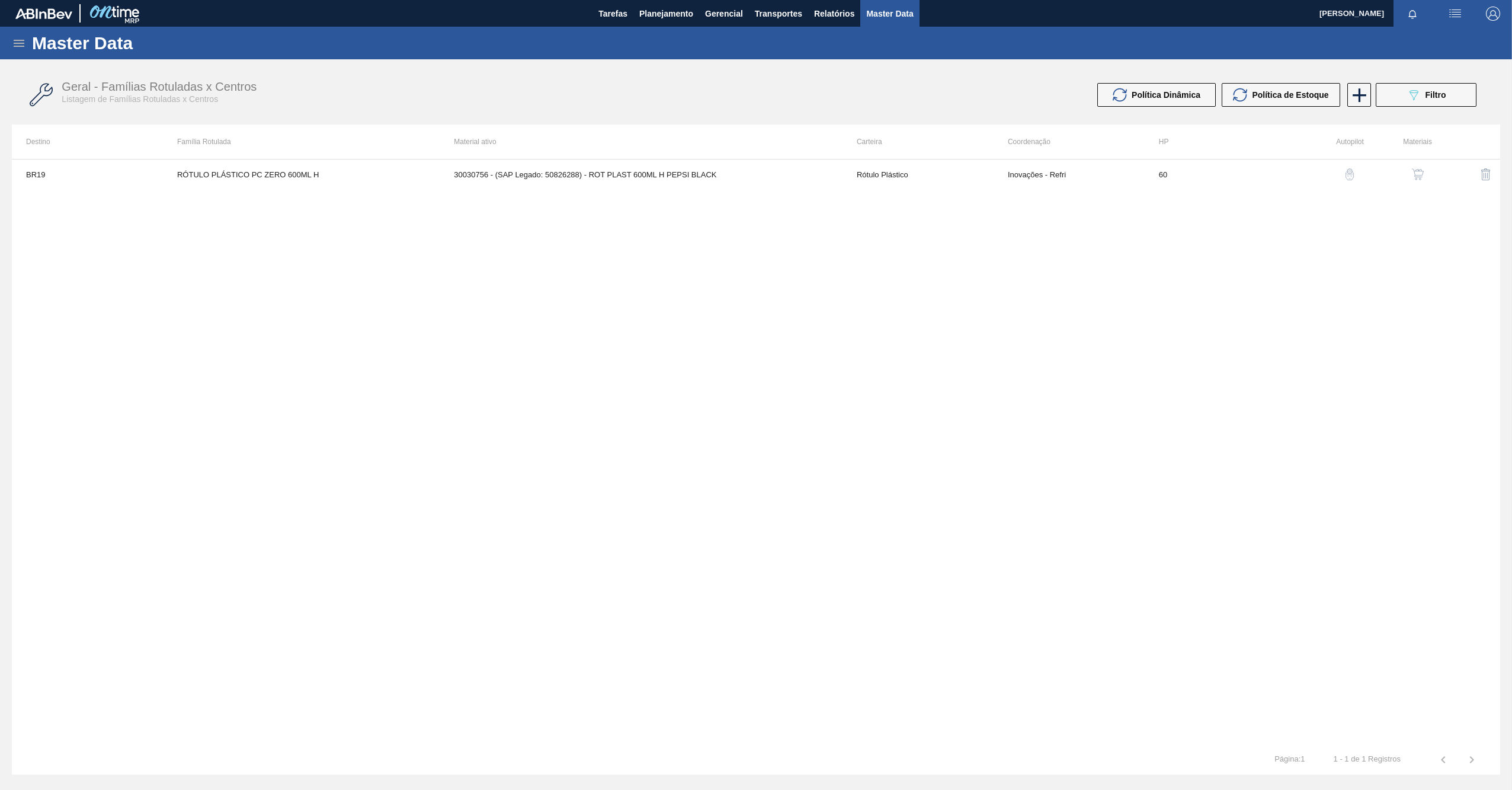
click at [1415, 171] on img "button" at bounding box center [1418, 174] width 12 height 12
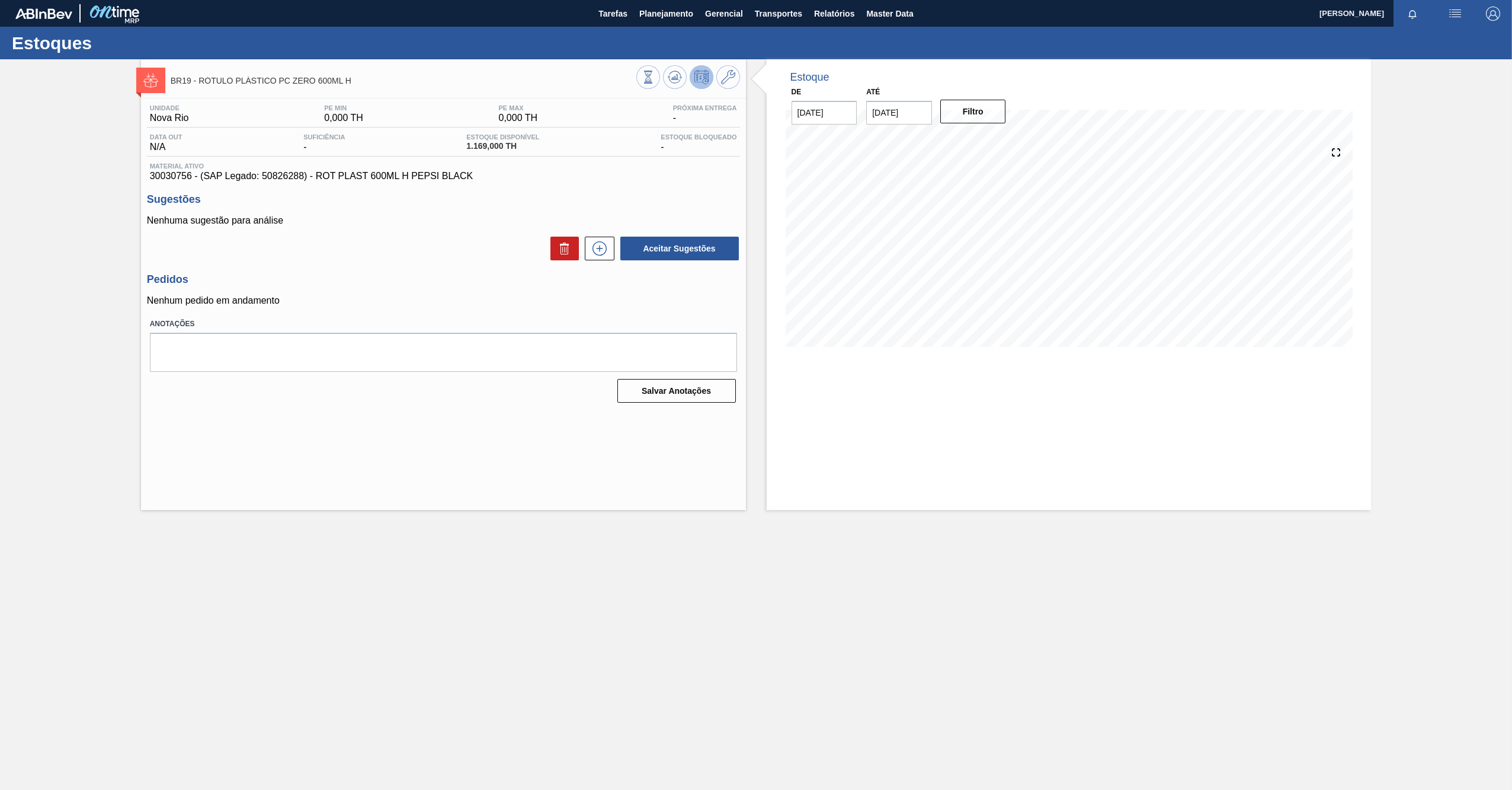
click at [846, 582] on main "Tarefas Planejamento Gerencial Transportes Relatórios Master Data [PERSON_NAME]…" at bounding box center [756, 395] width 1512 height 790
click at [701, 10] on button "Gerencial" at bounding box center [724, 13] width 50 height 27
click at [841, 10] on div at bounding box center [756, 395] width 1512 height 790
click at [839, 13] on span "Relatórios" at bounding box center [834, 13] width 40 height 14
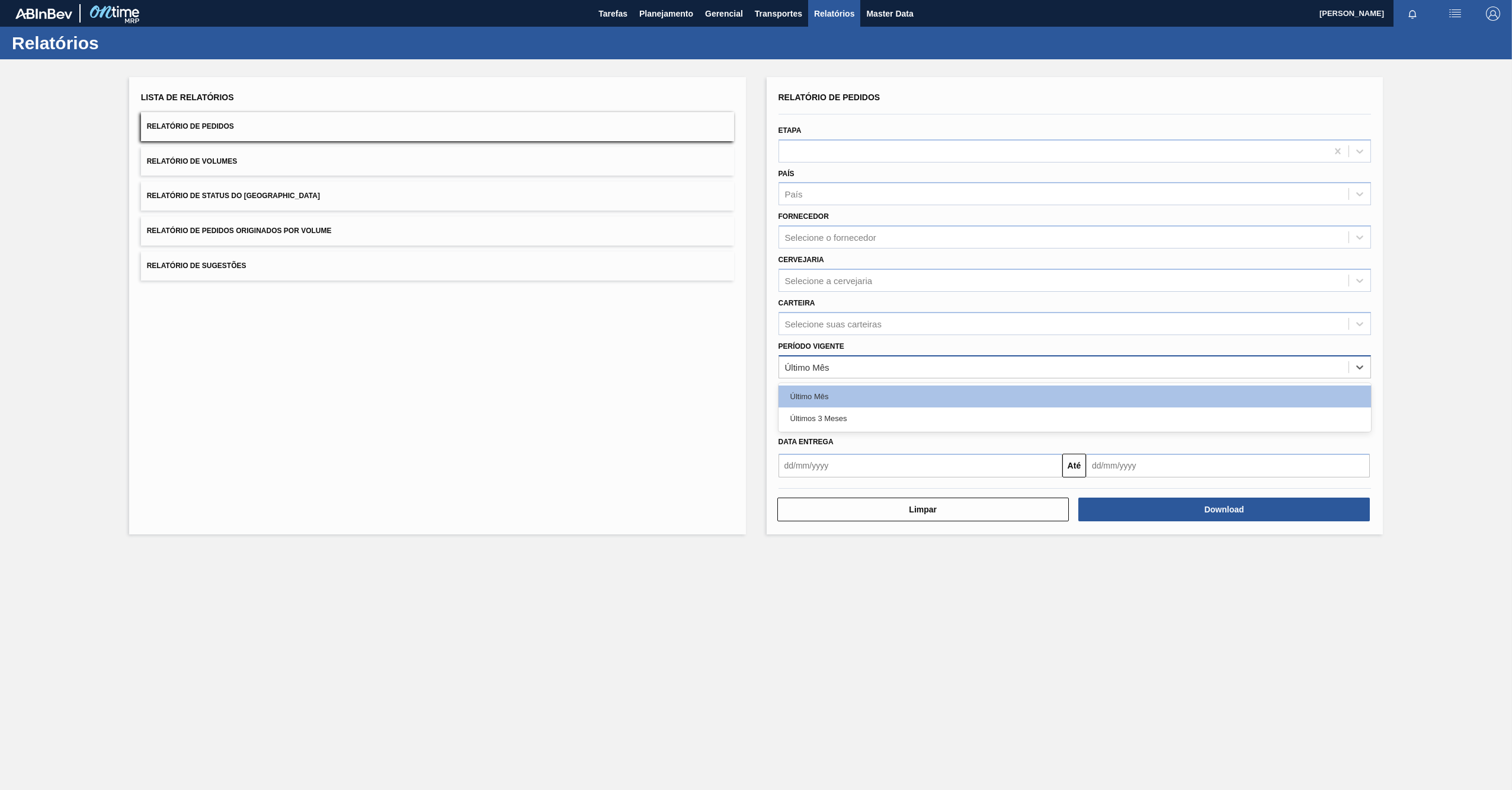
click at [855, 370] on div "Último Mês" at bounding box center [1064, 367] width 570 height 17
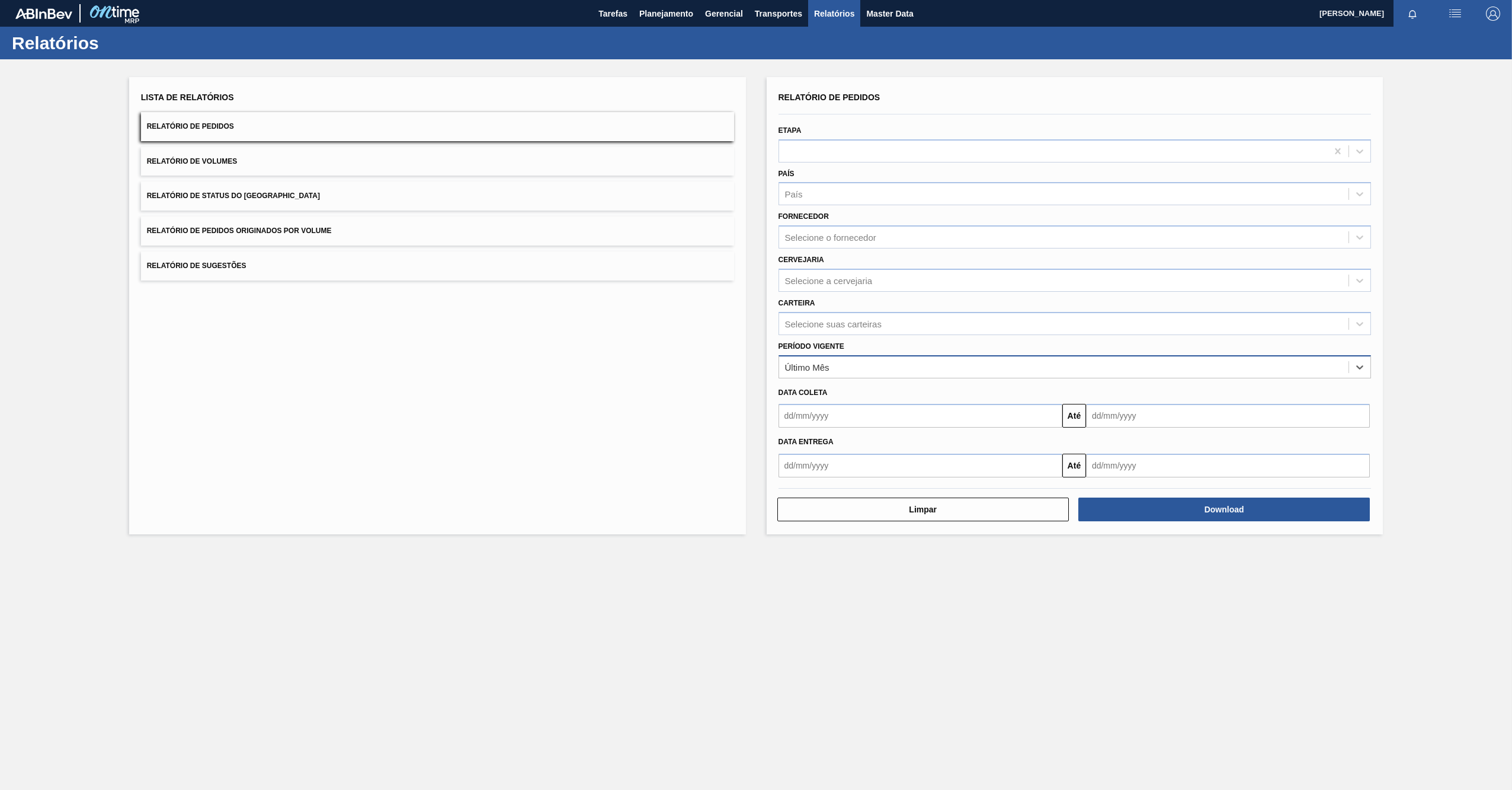
click at [855, 370] on div "Último Mês" at bounding box center [1064, 367] width 570 height 17
